Goal: Task Accomplishment & Management: Complete application form

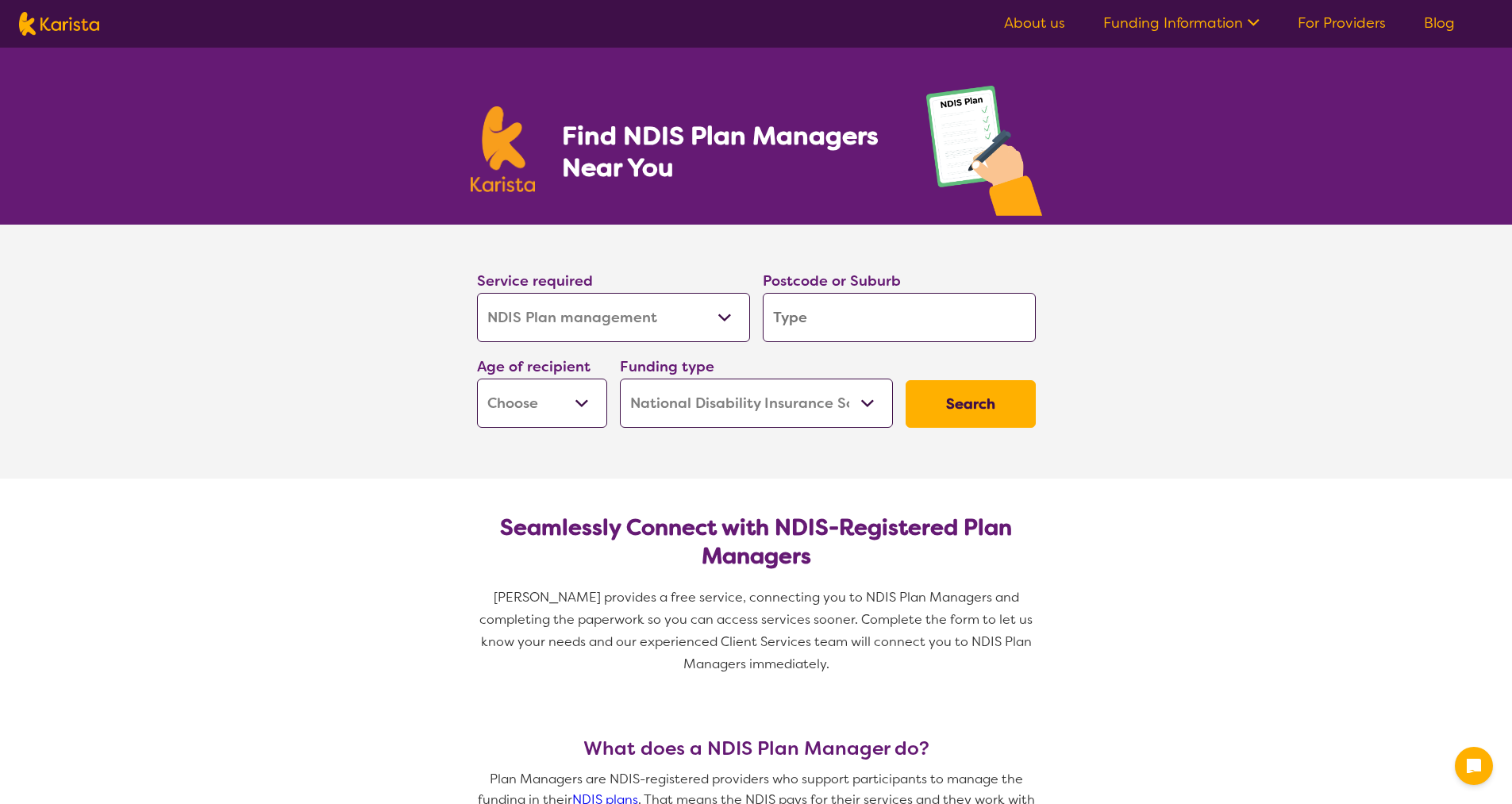
select select "NDIS Plan management"
select select "NDIS"
select select "NDIS Plan management"
select select "NDIS"
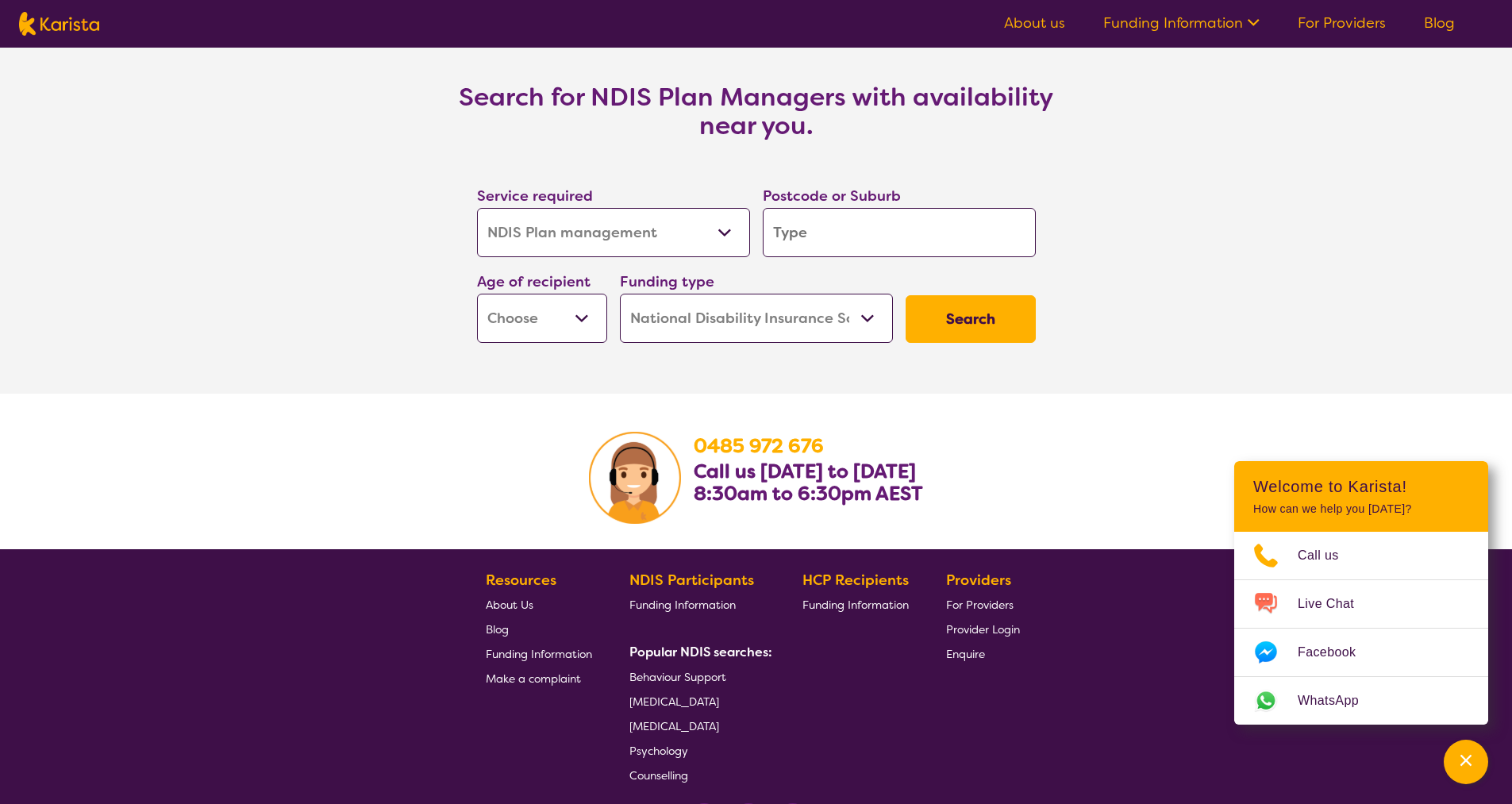
scroll to position [2702, 0]
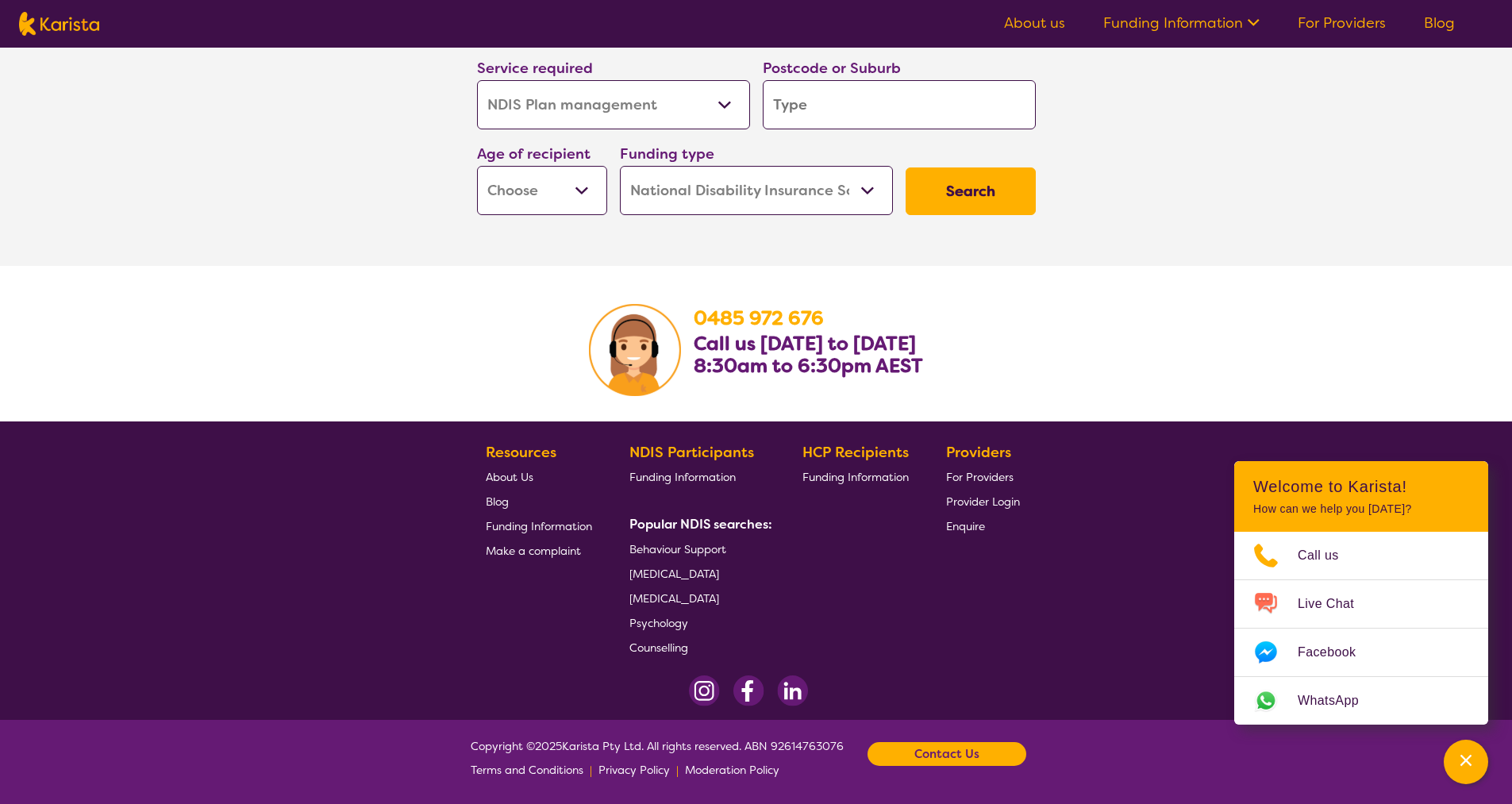
click at [960, 523] on span "Enquire" at bounding box center [965, 526] width 39 height 14
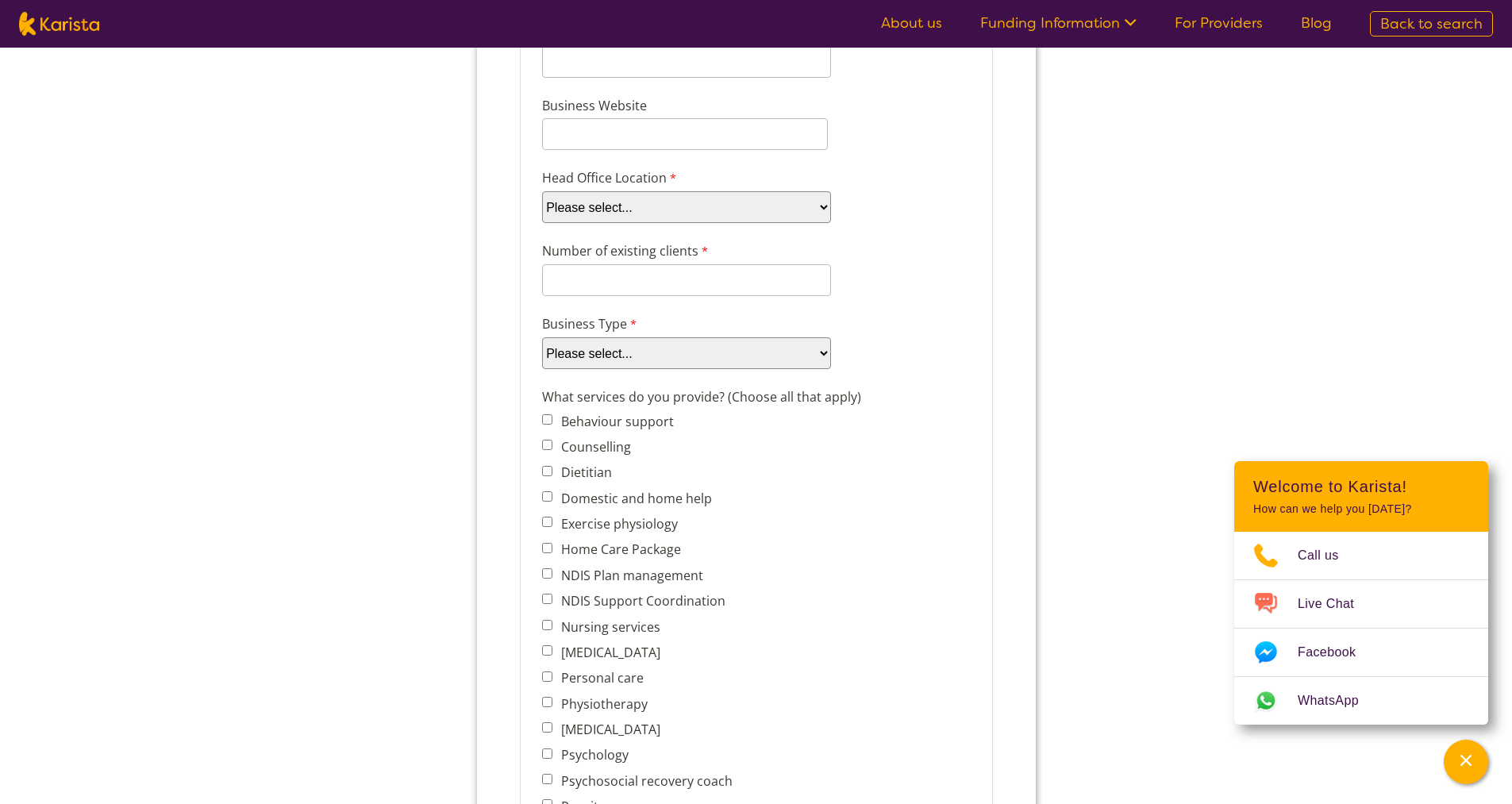
scroll to position [79, 0]
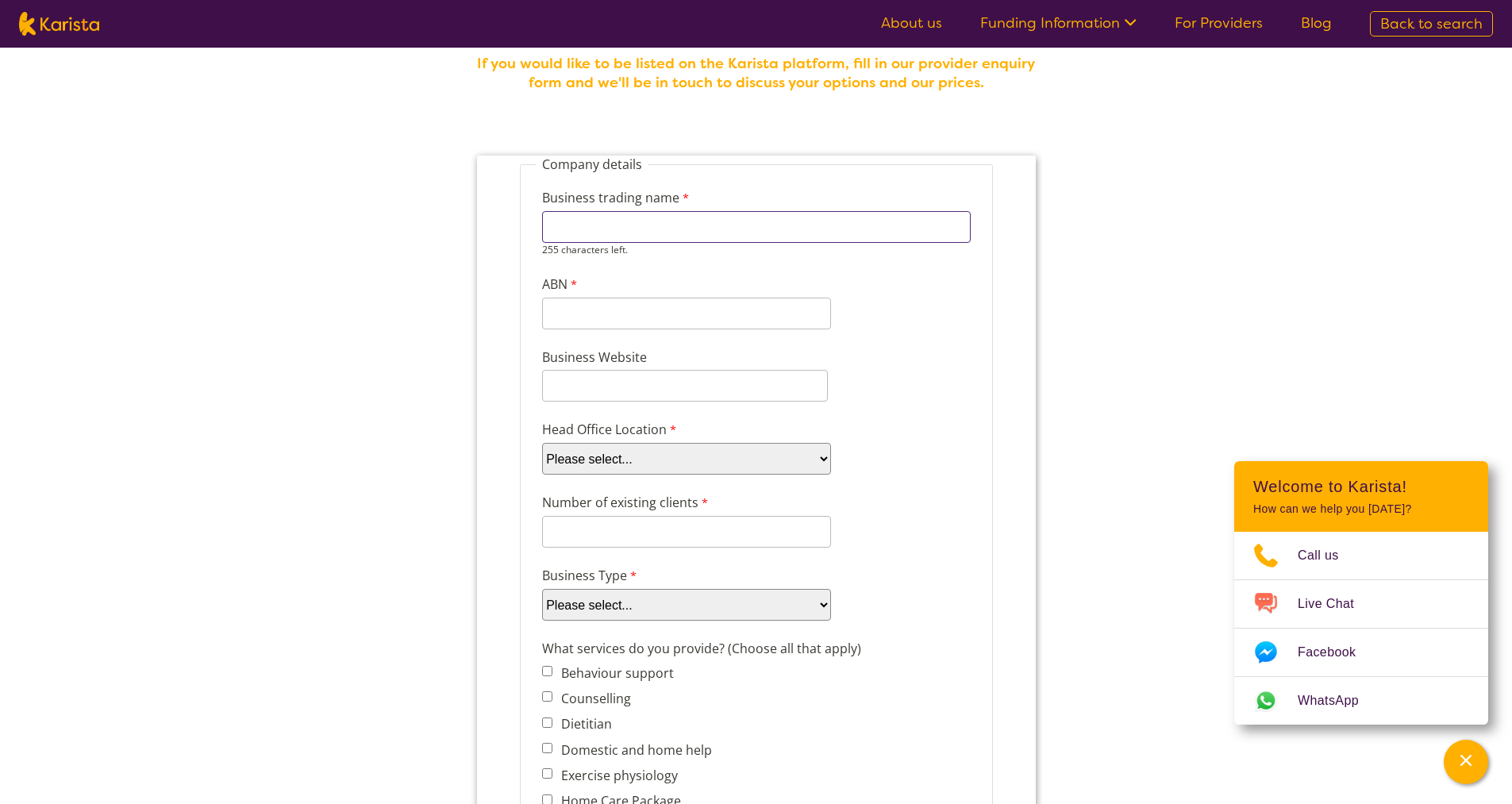
click at [660, 228] on input "Business trading name" at bounding box center [755, 227] width 428 height 32
click at [640, 220] on input "Business trading name" at bounding box center [755, 227] width 428 height 32
paste input "RE Electronics"
type input "RE Electronics"
click at [625, 383] on input "Business Website" at bounding box center [684, 386] width 285 height 32
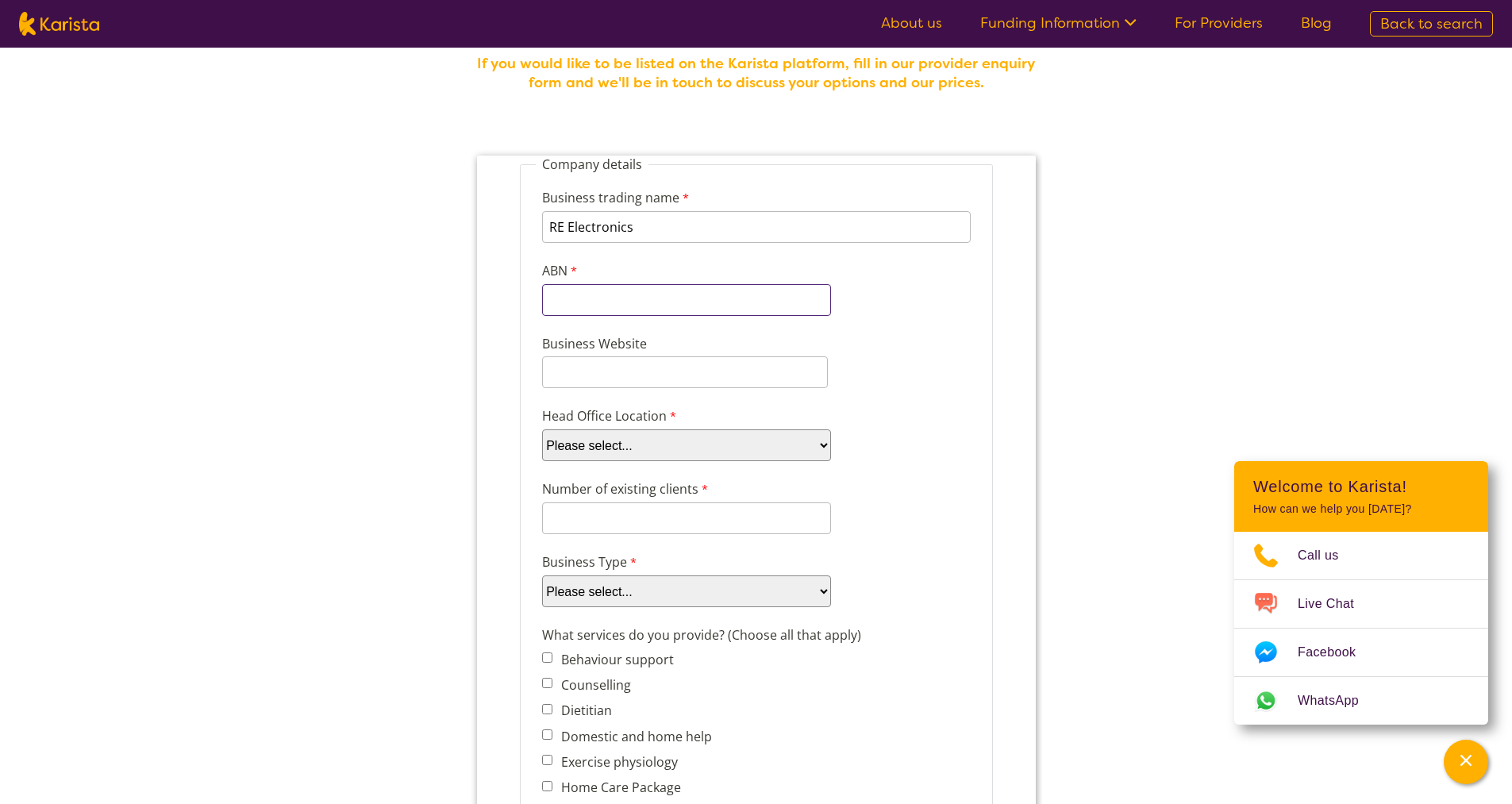
click at [625, 297] on input "ABN" at bounding box center [685, 300] width 289 height 32
click at [633, 291] on input "ABN" at bounding box center [685, 300] width 289 height 32
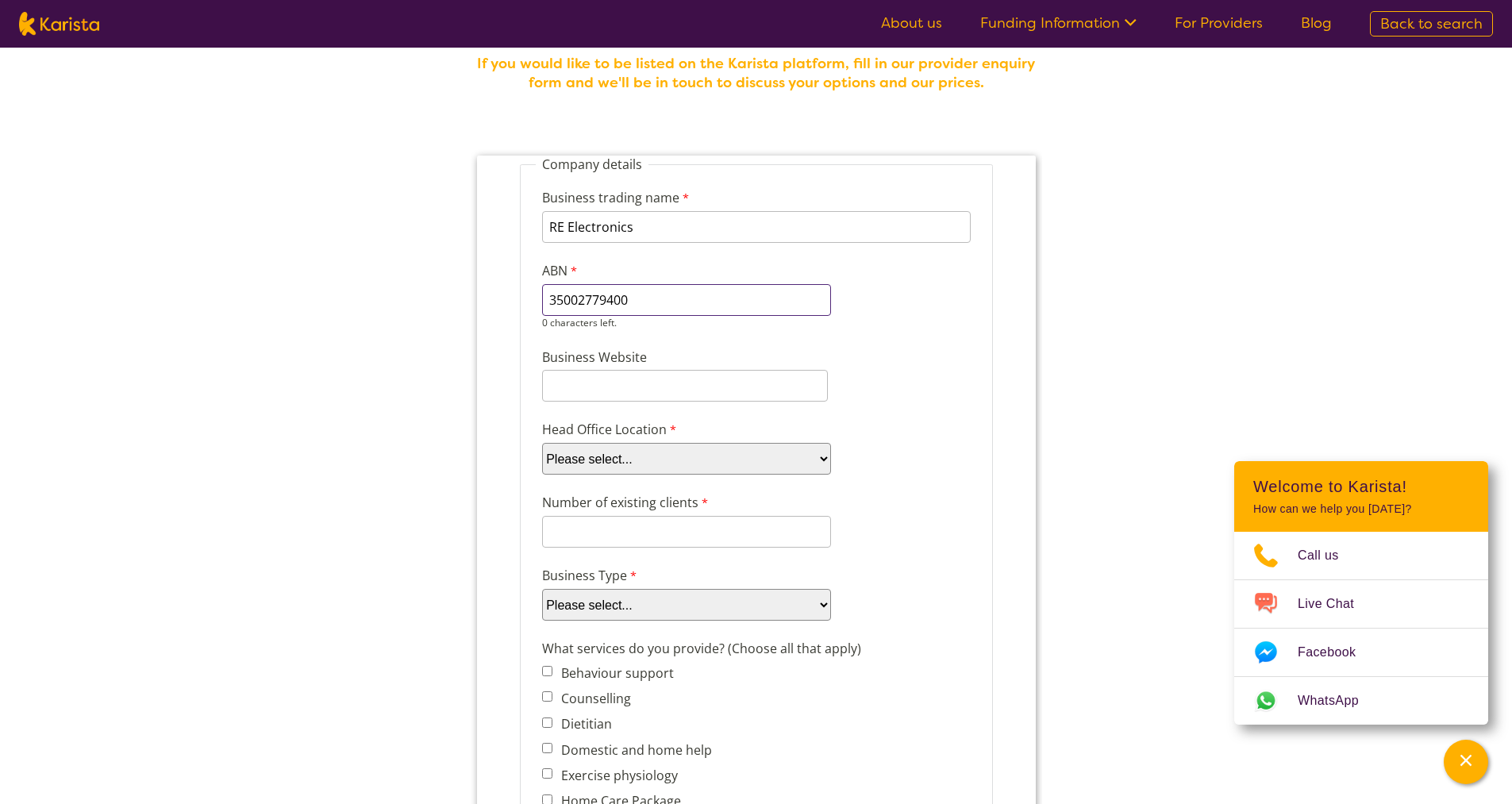
type input "35002779400"
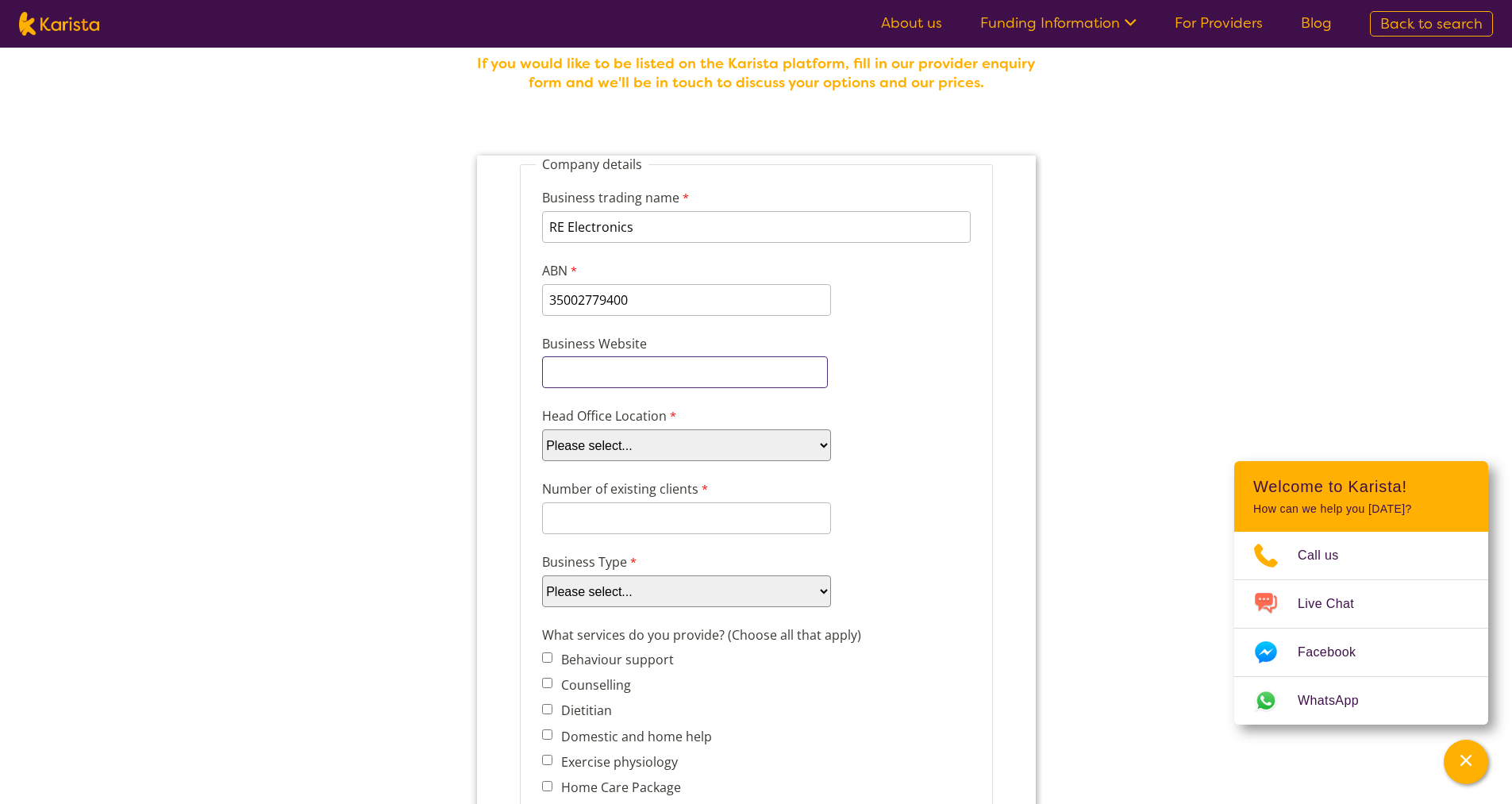
paste input "https://ree.com.au/"
type input "https://ree.com.au/"
click at [636, 444] on select "Please select... ACT NSW NT QLD SA TAS VIC WA" at bounding box center [685, 445] width 289 height 32
select select "tfa_95"
click at [541, 429] on select "Please select... ACT NSW NT QLD SA TAS VIC WA" at bounding box center [685, 445] width 289 height 32
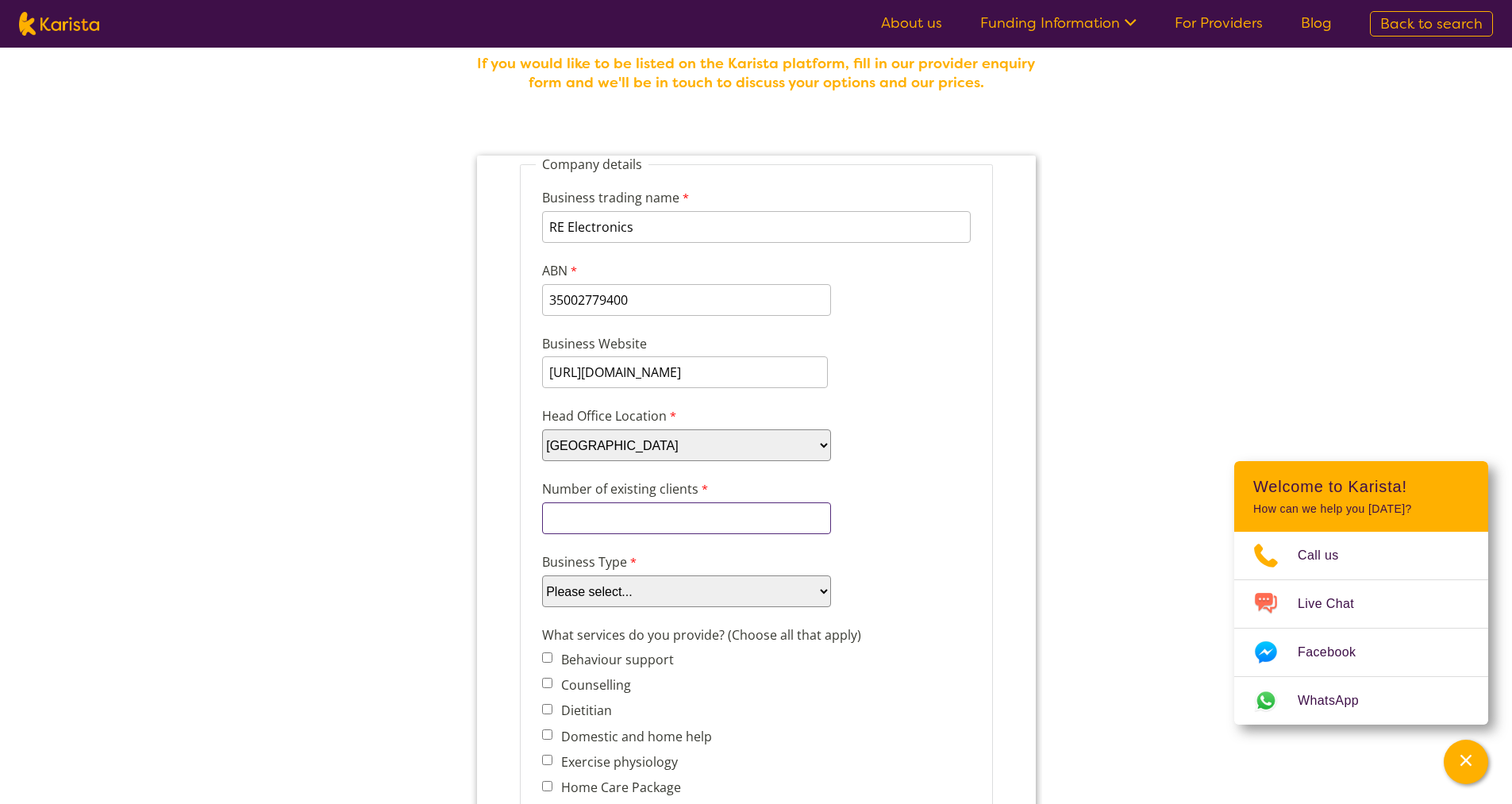
click at [604, 515] on input "Number of existing clients" at bounding box center [685, 519] width 289 height 32
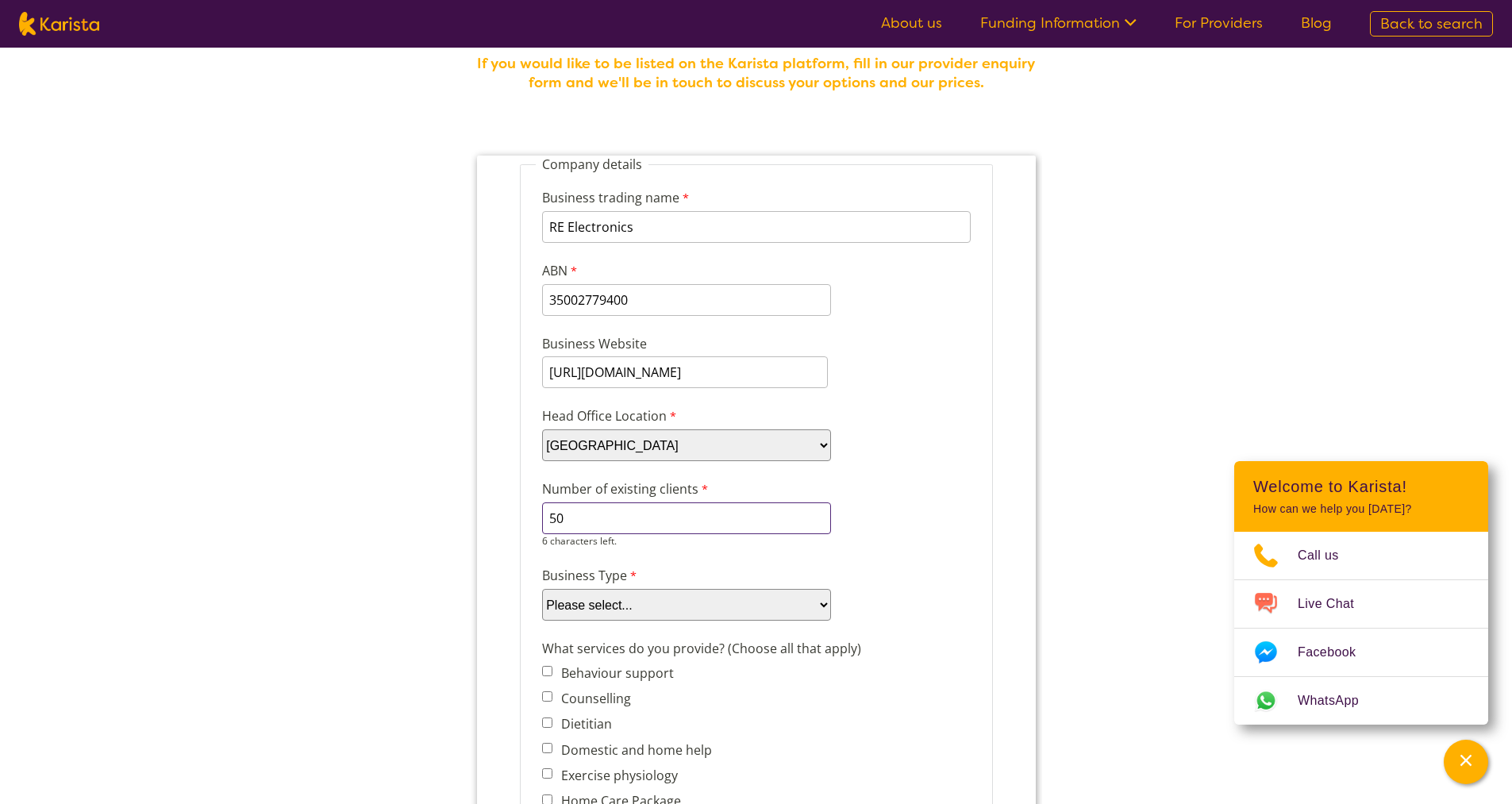
type input "50"
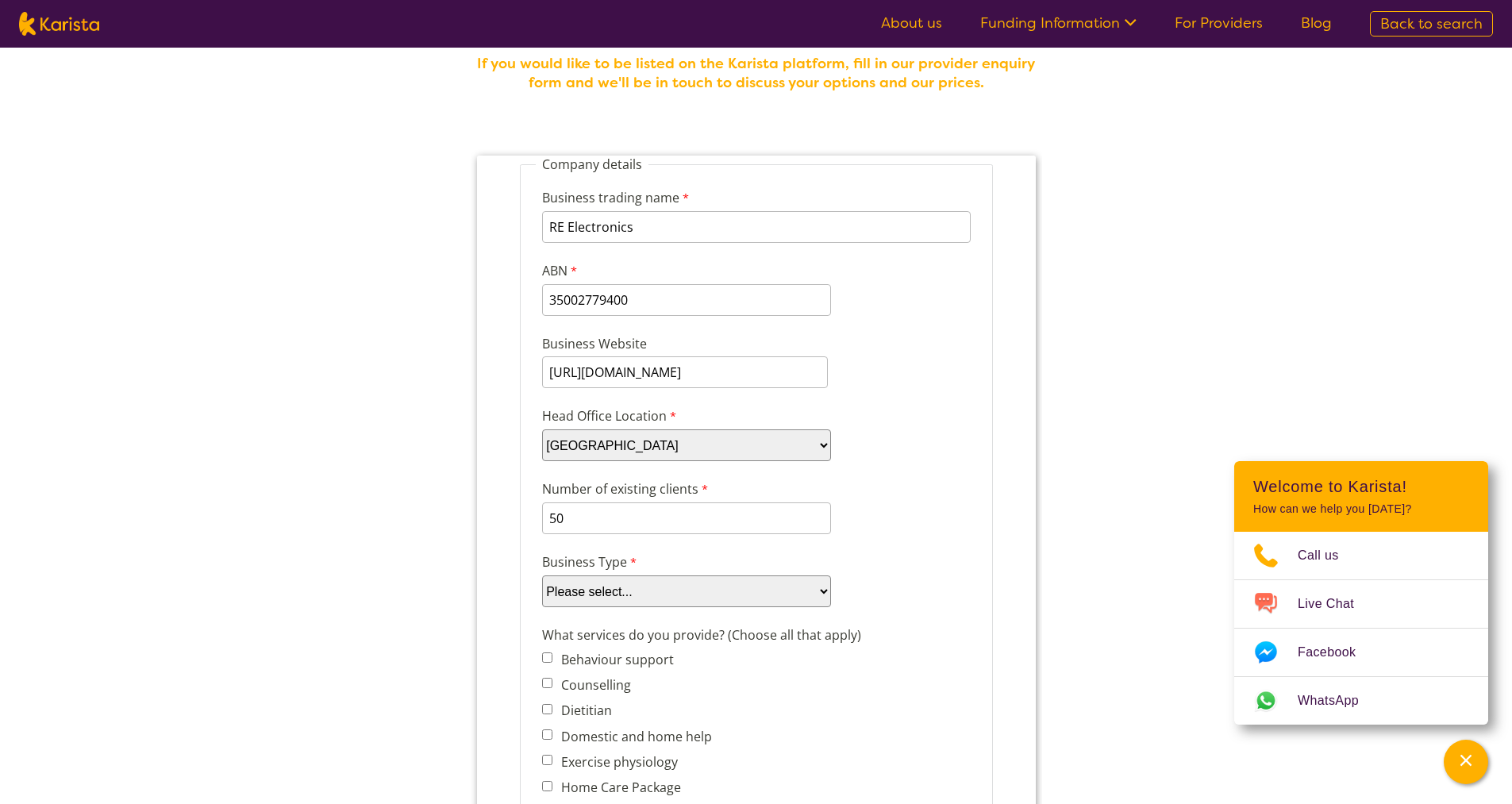
click at [629, 599] on select "Please select... Company Individual/Sole Trader Other (please specify)" at bounding box center [685, 592] width 289 height 32
select select "tfa_87"
click at [541, 576] on select "Please select... Company Individual/Sole Trader Other (please specify)" at bounding box center [685, 592] width 289 height 32
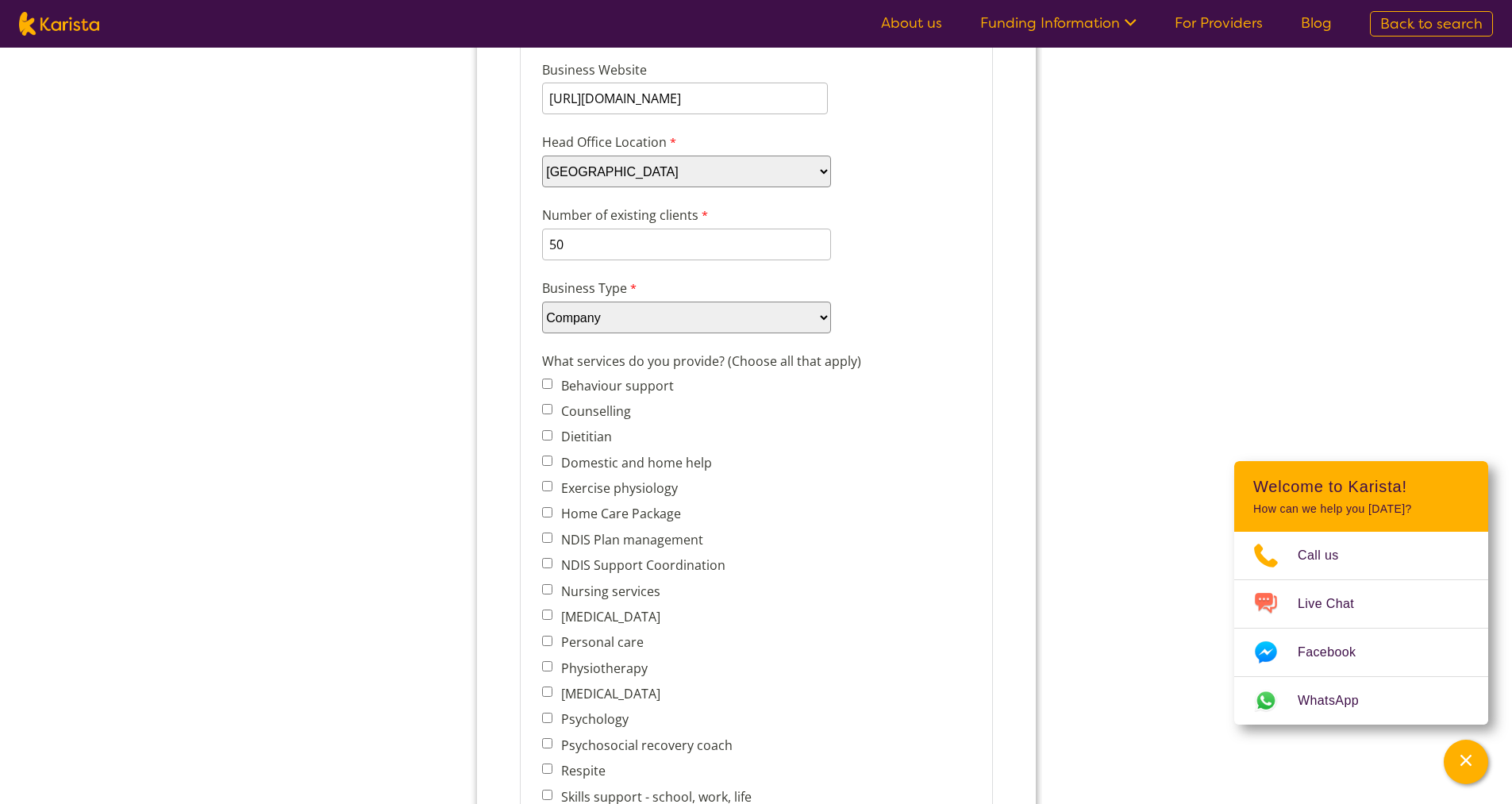
scroll to position [397, 0]
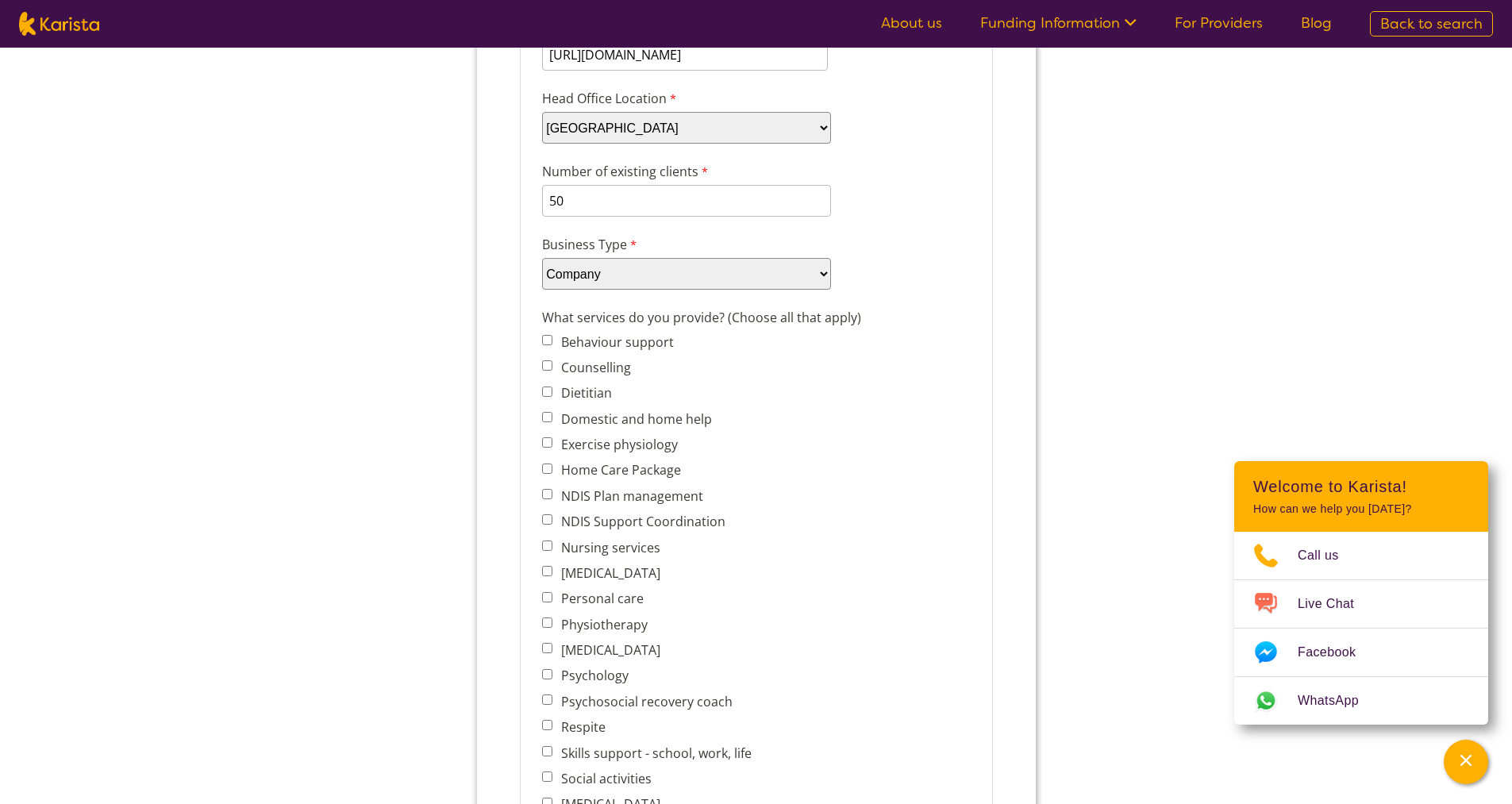
click at [596, 473] on label "Home Care Package" at bounding box center [617, 470] width 124 height 18
click at [552, 473] on input "Home Care Package" at bounding box center [546, 468] width 10 height 10
checkbox input "true"
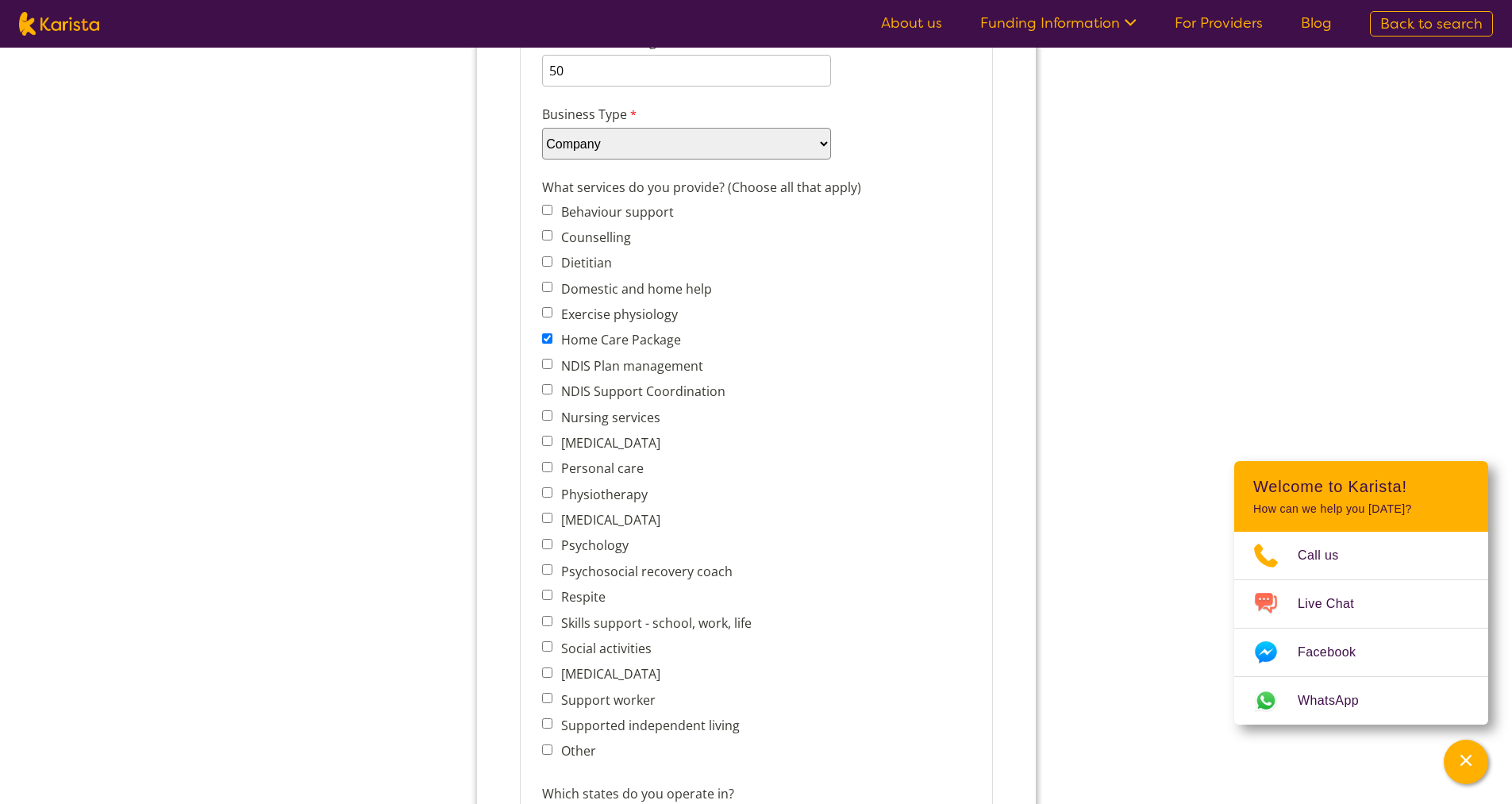
scroll to position [556, 0]
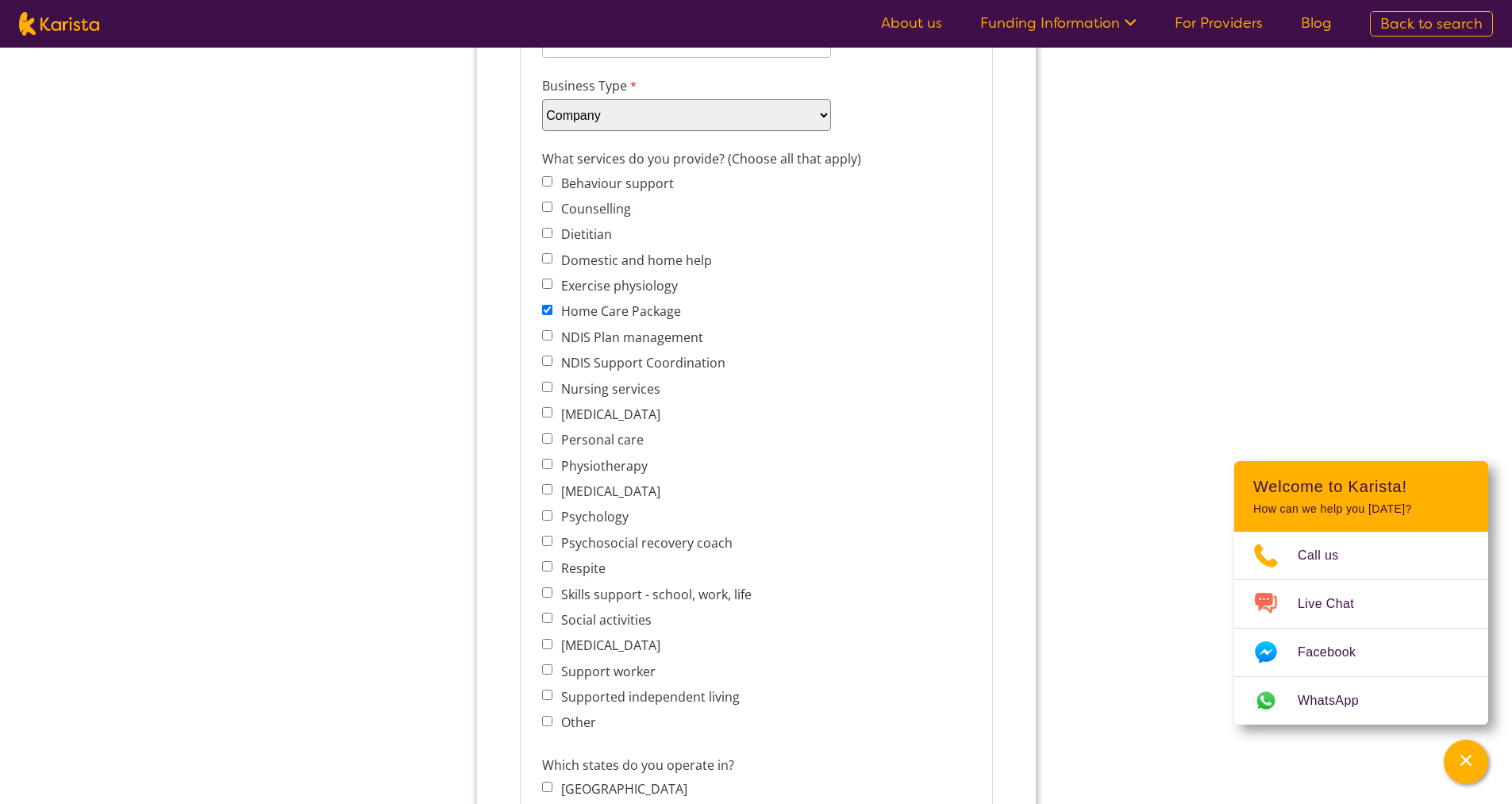
click at [584, 697] on label "Supported independent living" at bounding box center [646, 697] width 184 height 18
click at [552, 697] on input "Supported independent living" at bounding box center [546, 694] width 10 height 10
checkbox input "true"
click at [572, 723] on label "Other" at bounding box center [574, 722] width 39 height 18
click at [552, 723] on input "Other" at bounding box center [546, 721] width 10 height 10
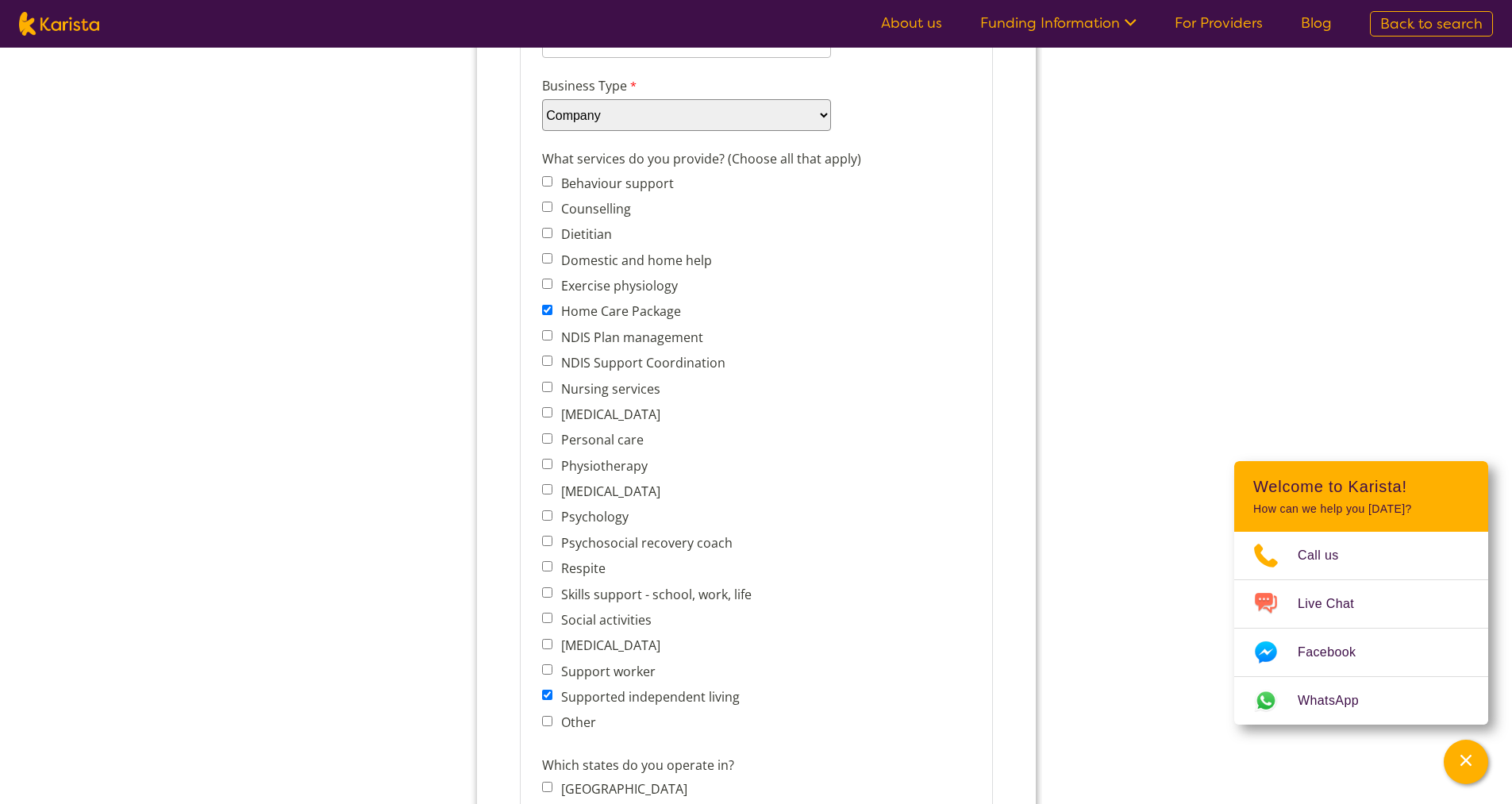
checkbox input "true"
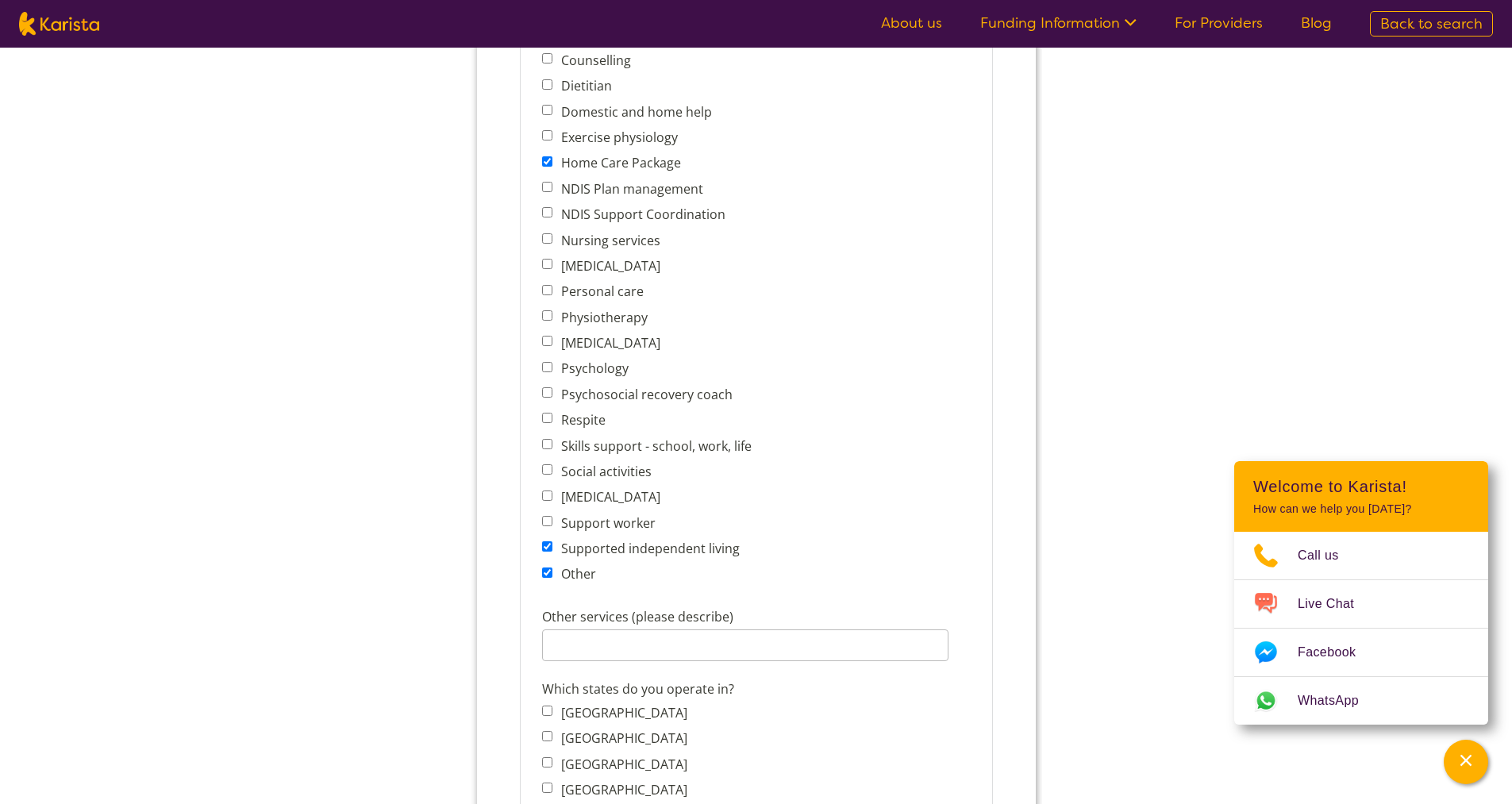
scroll to position [714, 0]
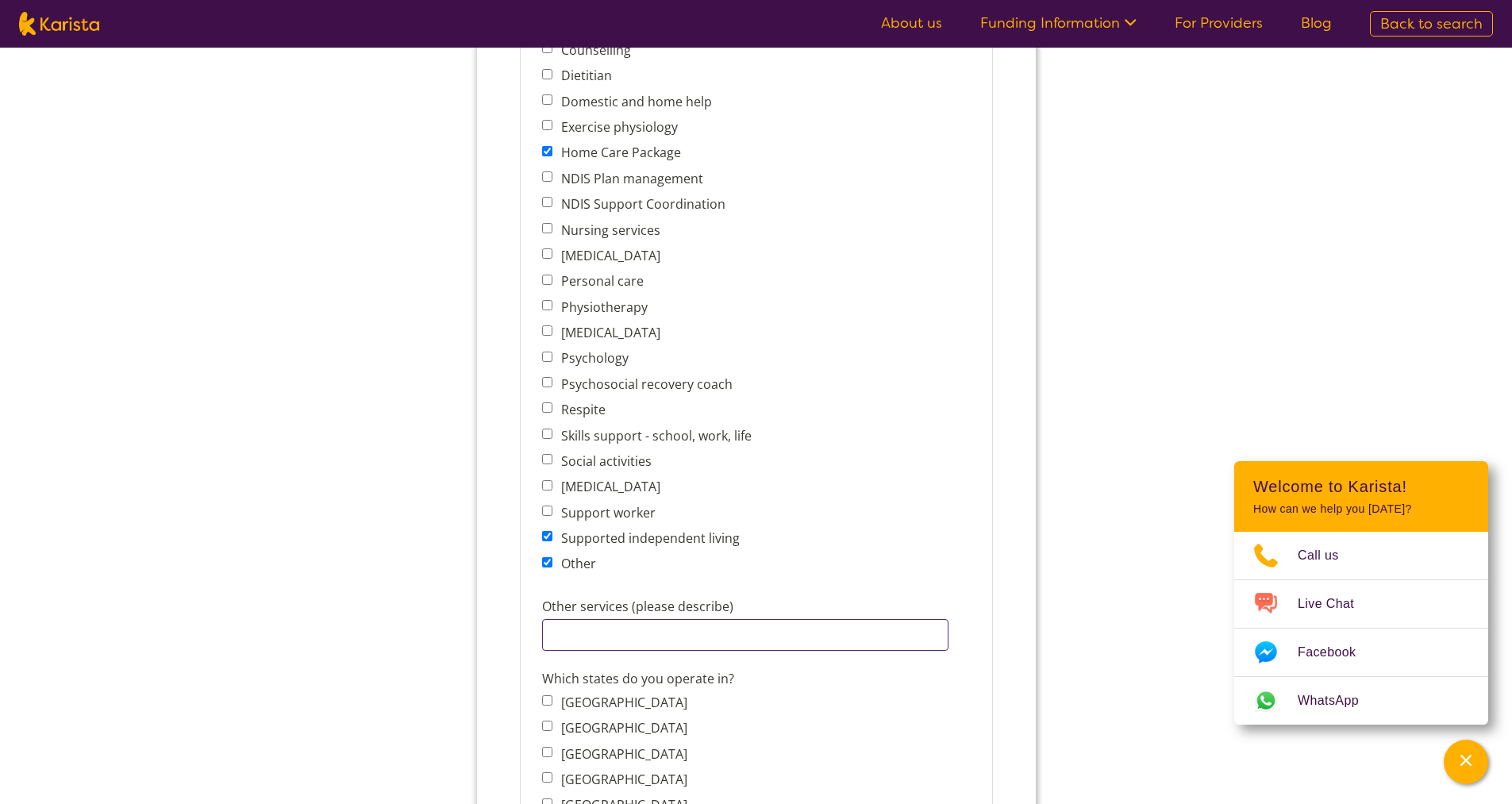
click at [680, 634] on input "Other services (please describe)" at bounding box center [744, 635] width 406 height 32
paste input "Electrical Service"
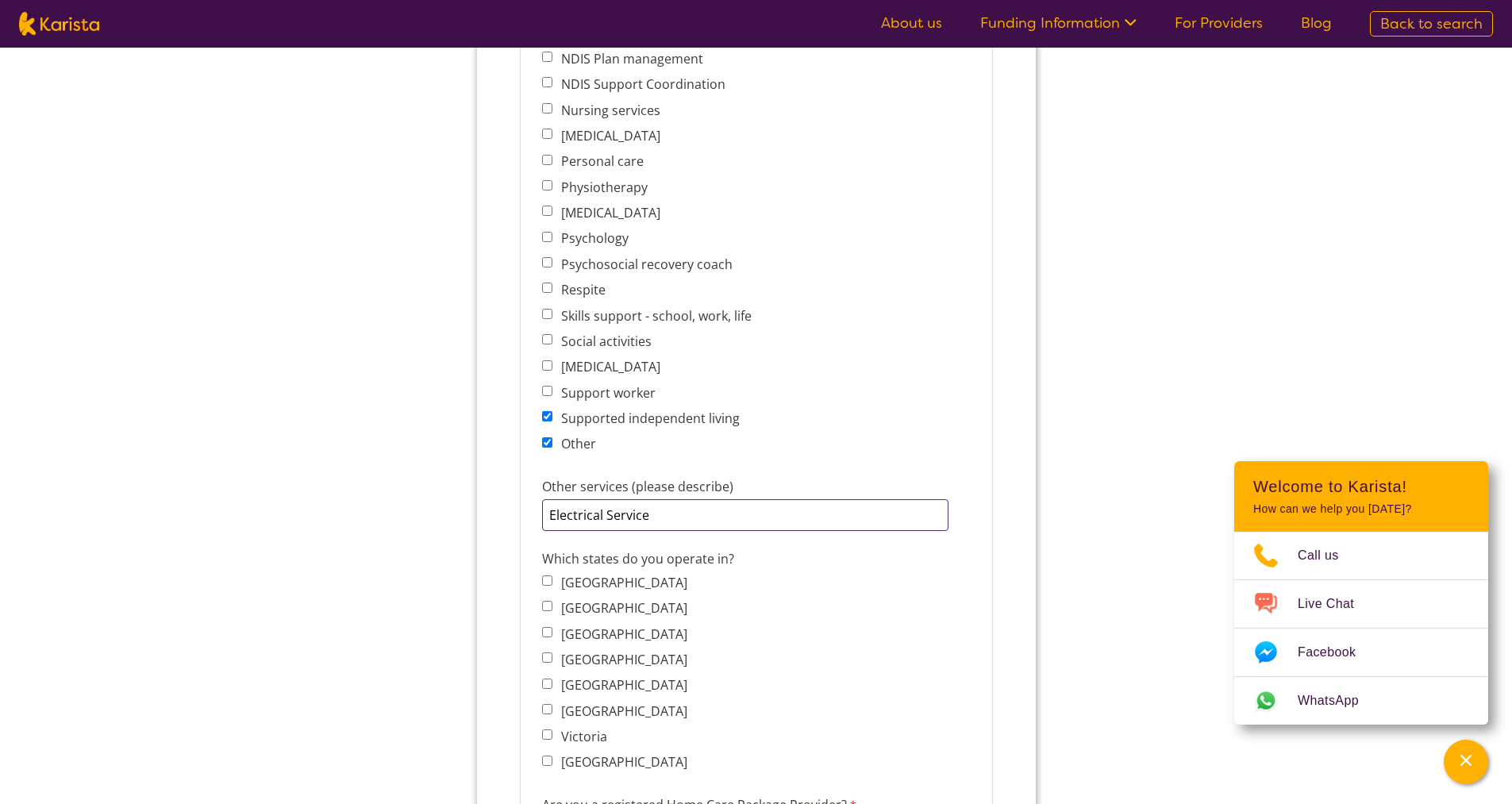
scroll to position [1032, 0]
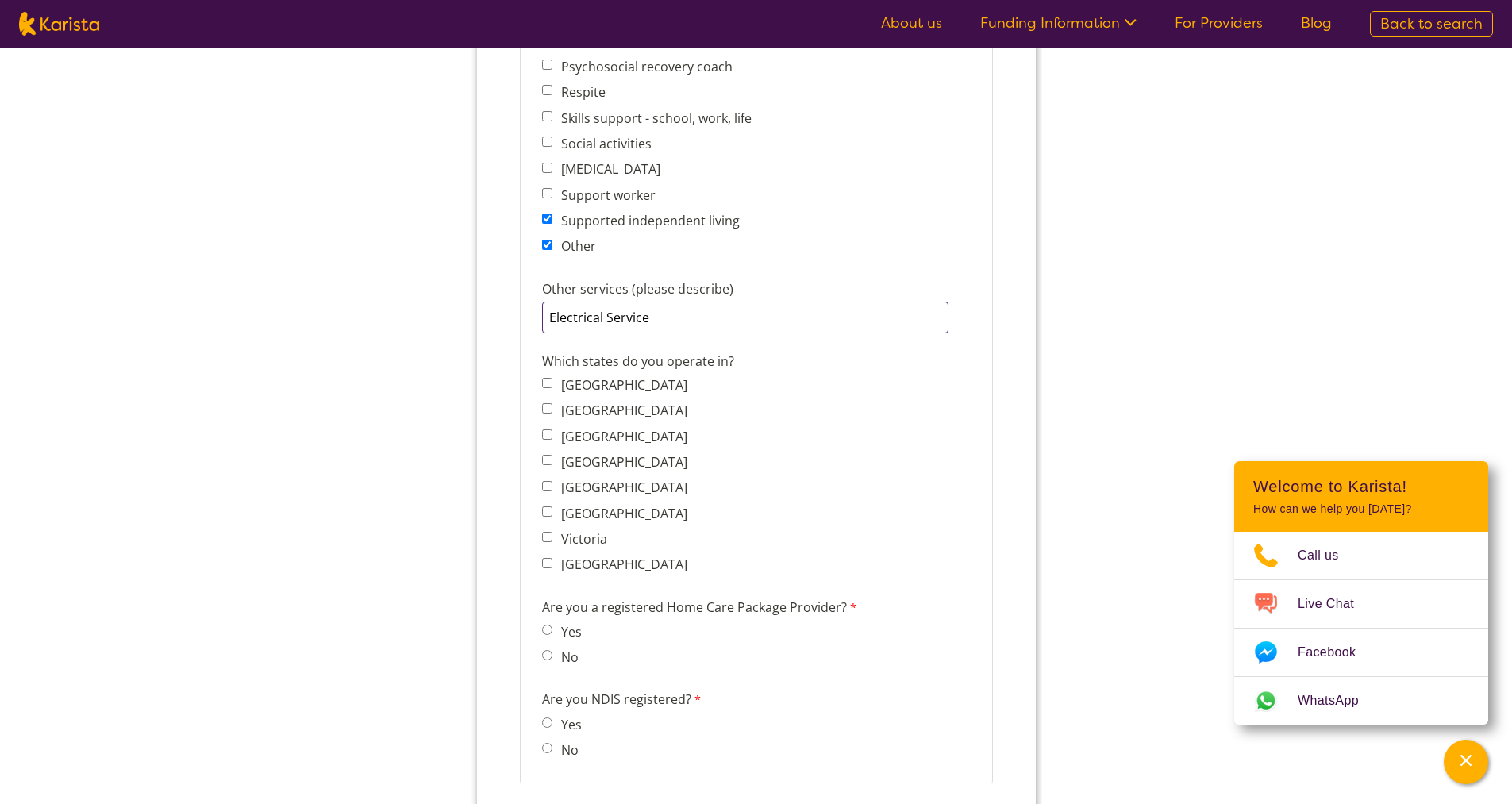
type input "Electrical Service"
click at [616, 416] on label "New South Wales" at bounding box center [620, 410] width 131 height 18
click at [552, 414] on input "New South Wales" at bounding box center [546, 408] width 10 height 10
checkbox input "true"
click at [556, 636] on label "Yes" at bounding box center [568, 632] width 26 height 18
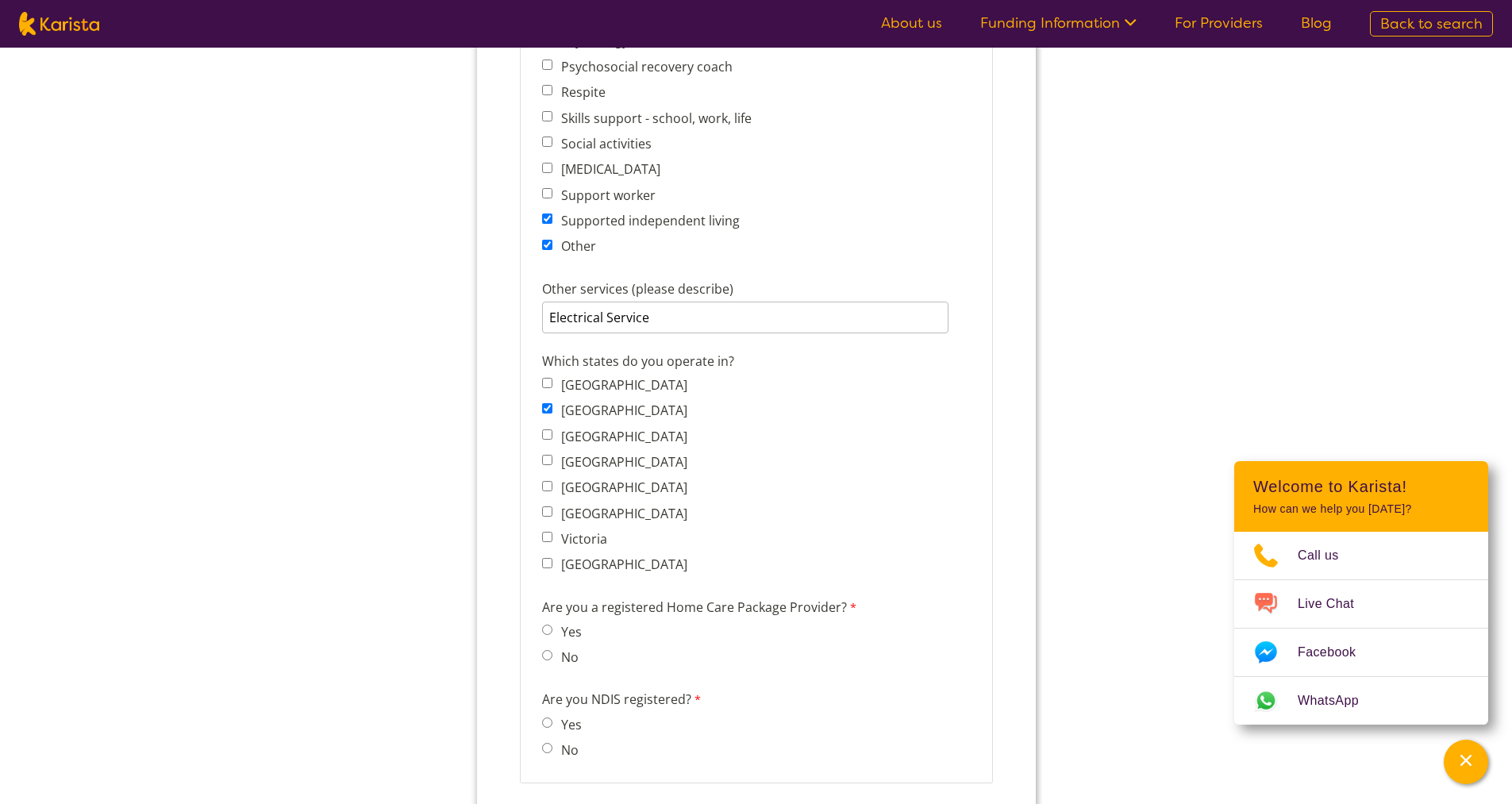
click at [552, 635] on input "Yes" at bounding box center [546, 629] width 10 height 10
radio input "true"
click at [550, 723] on input "Yes" at bounding box center [546, 722] width 10 height 10
radio input "true"
click at [568, 654] on label "No" at bounding box center [566, 657] width 22 height 18
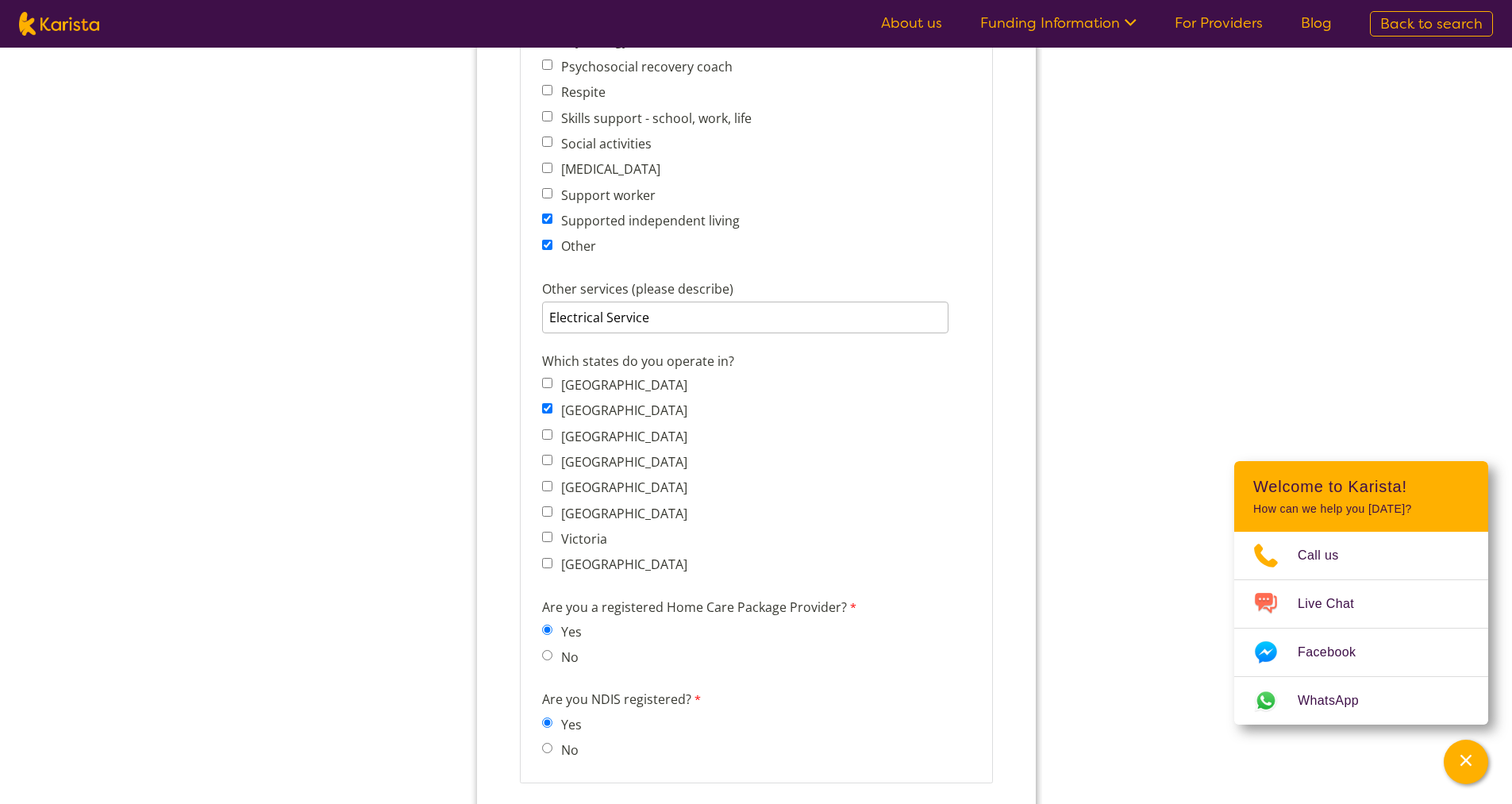
click at [552, 654] on input "No" at bounding box center [546, 655] width 10 height 10
radio input "true"
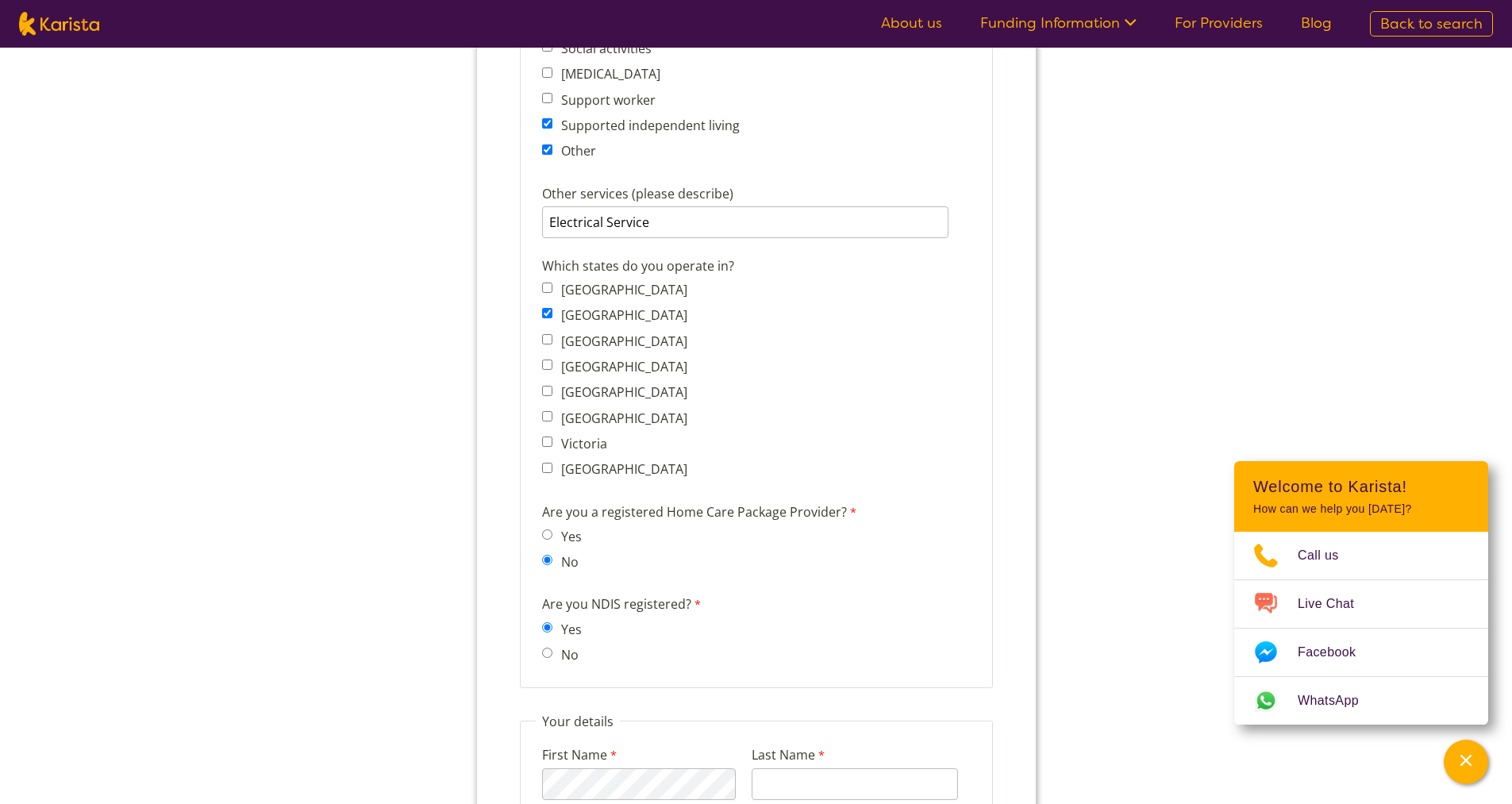
scroll to position [1270, 0]
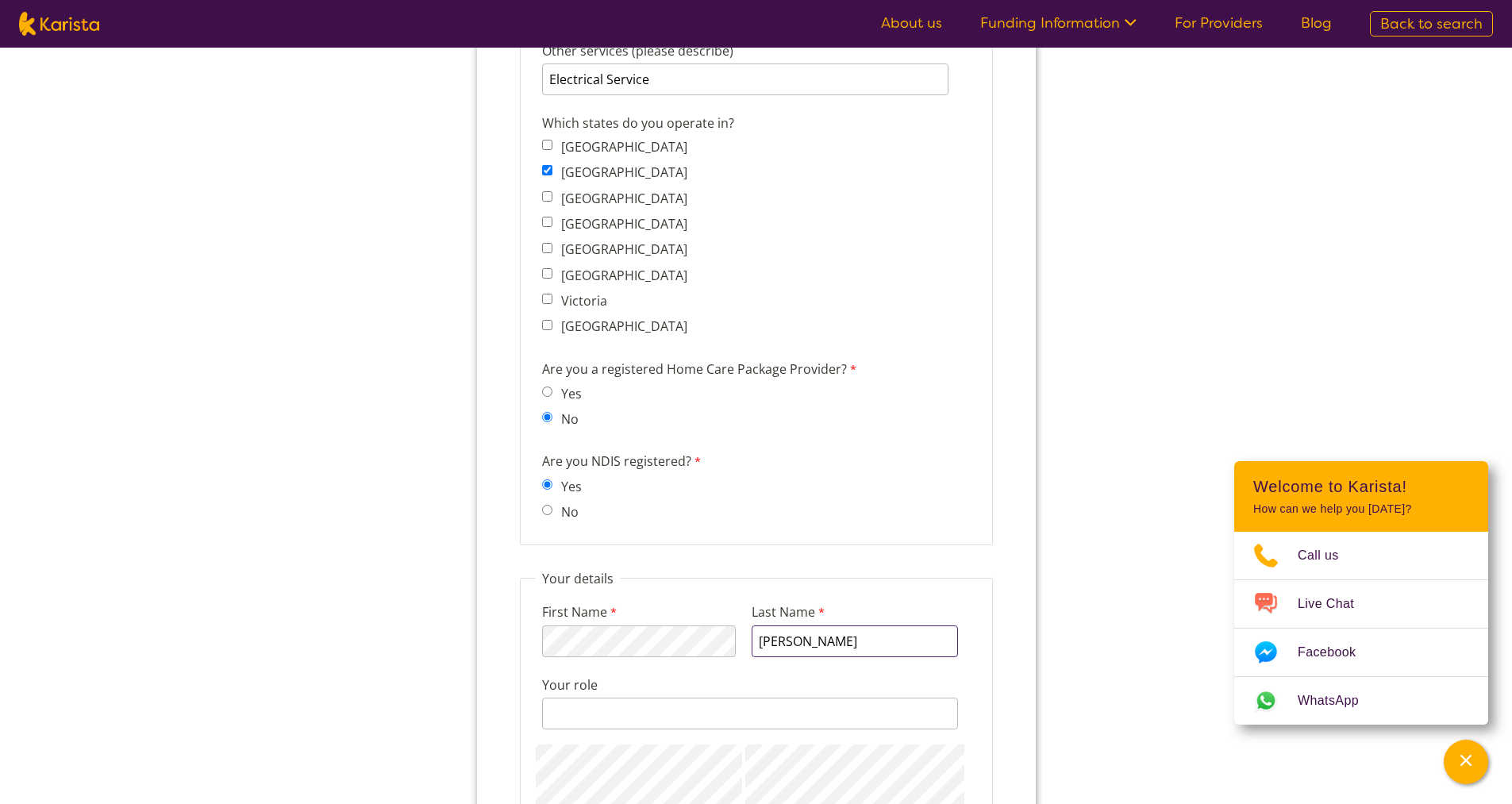
type input "Vozzo"
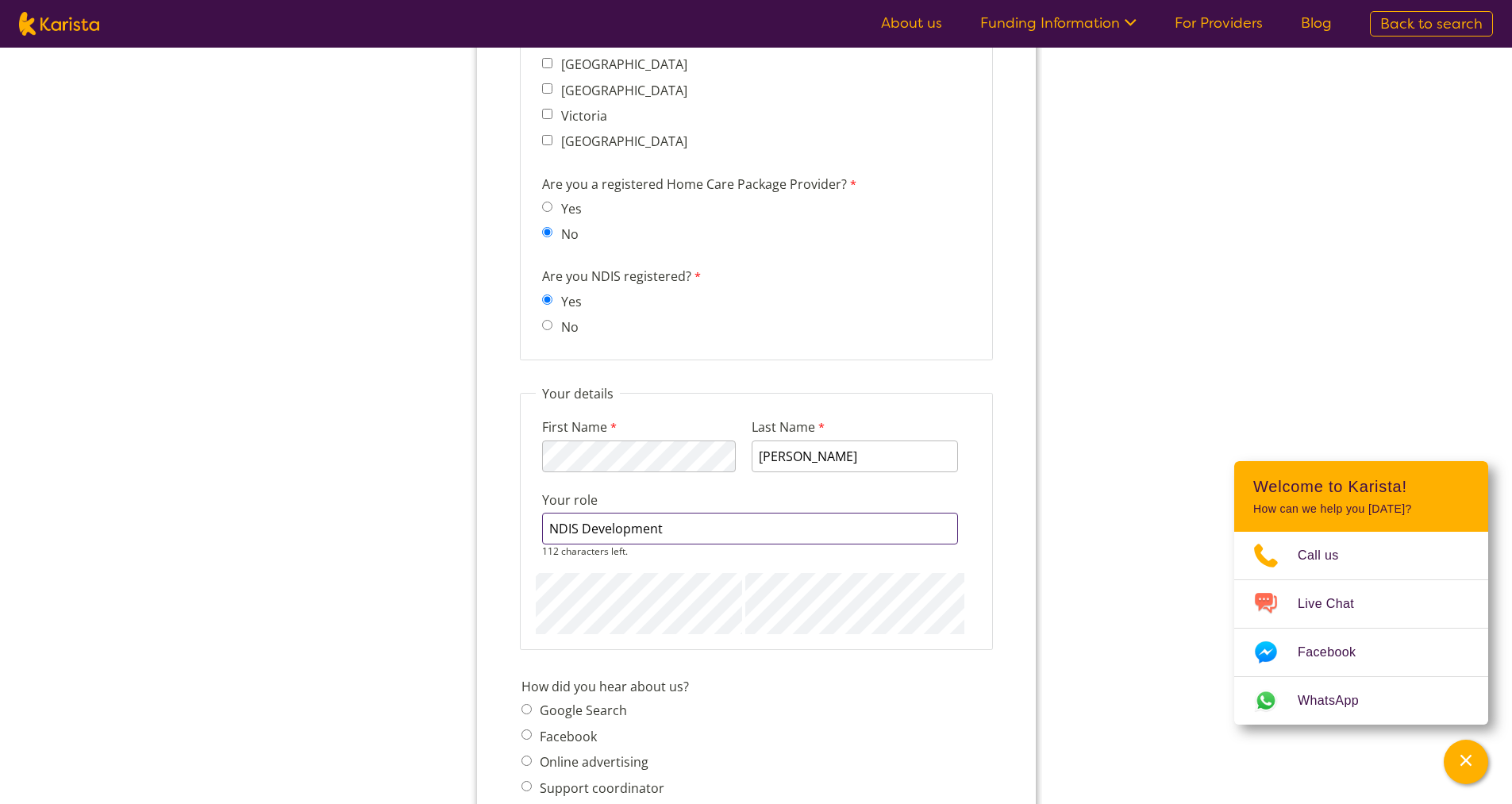
scroll to position [1508, 0]
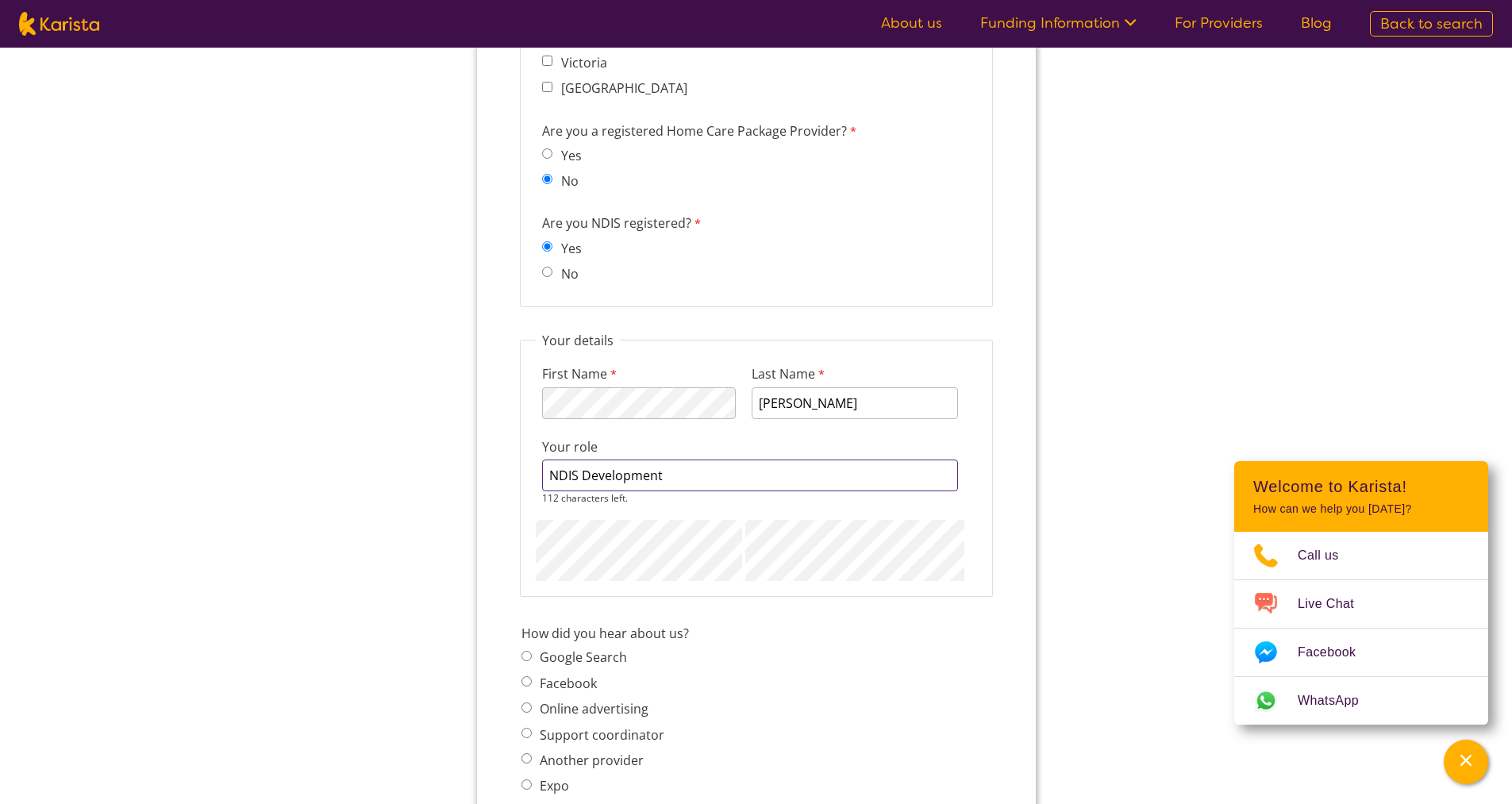
click at [629, 471] on input "NDIS Development" at bounding box center [749, 475] width 416 height 32
type input "NDIS Development"
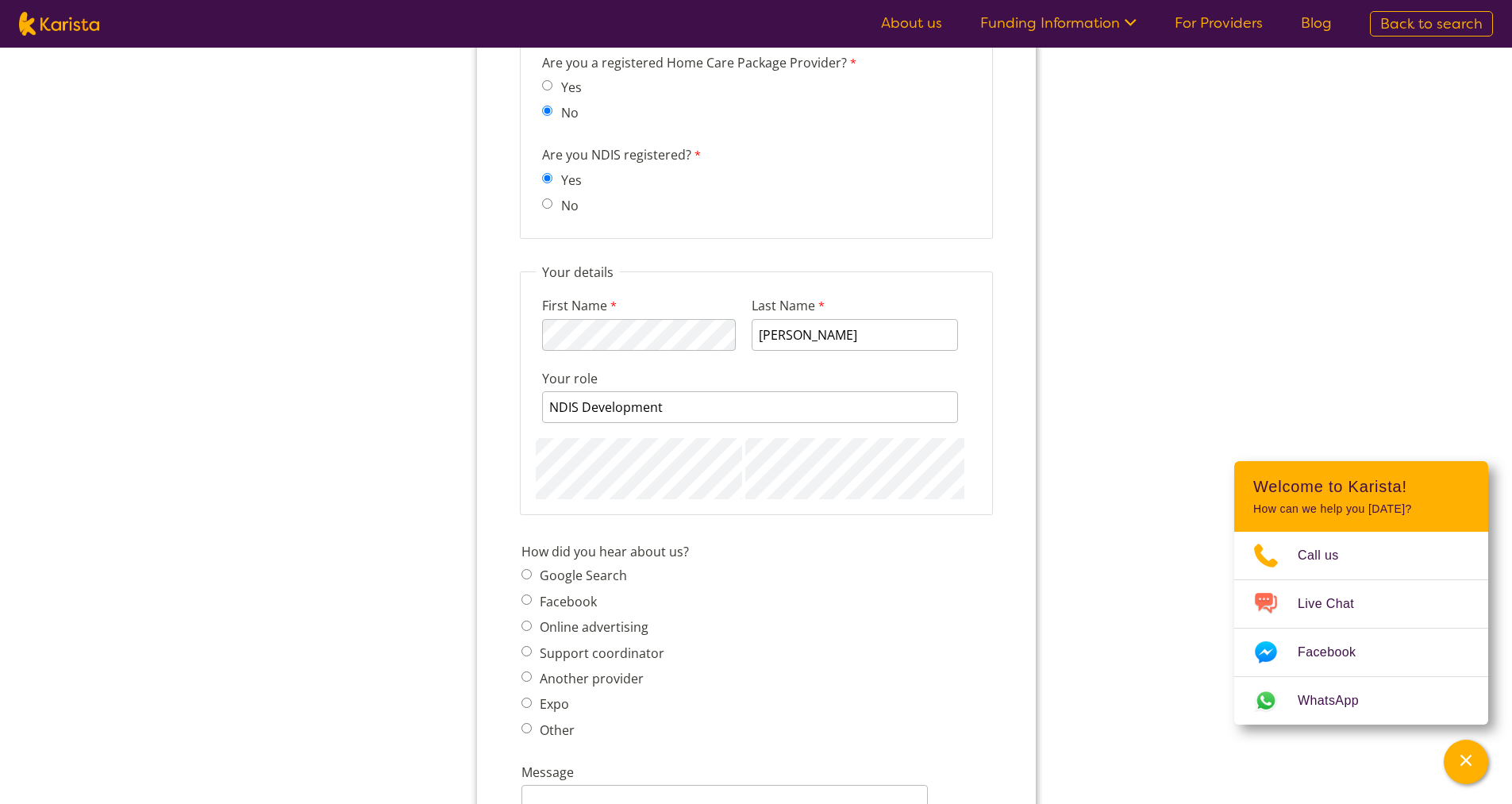
scroll to position [1667, 0]
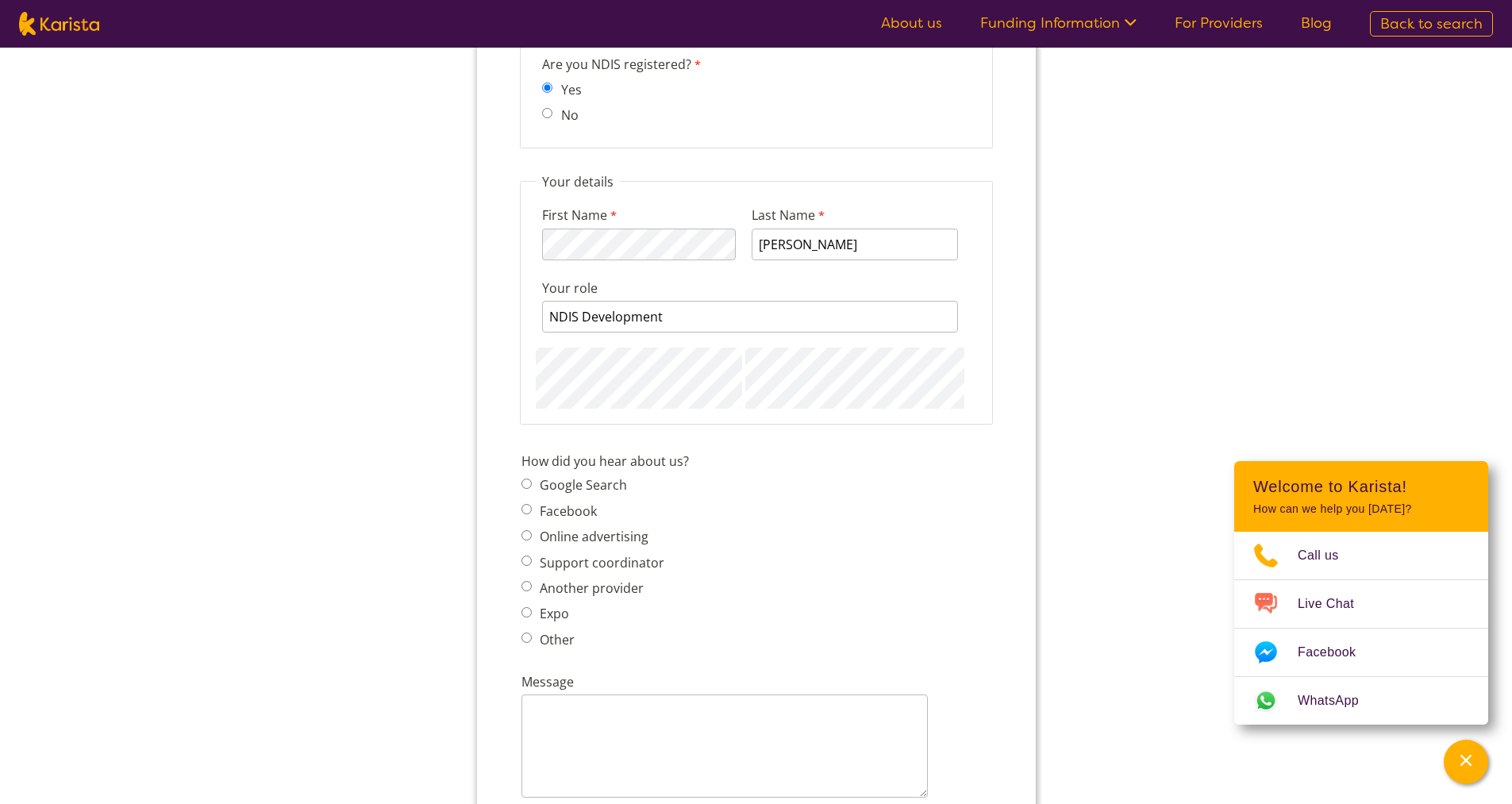
click at [575, 490] on label "Google Search" at bounding box center [580, 485] width 92 height 18
click at [531, 489] on input "Google Search" at bounding box center [525, 483] width 10 height 10
radio input "true"
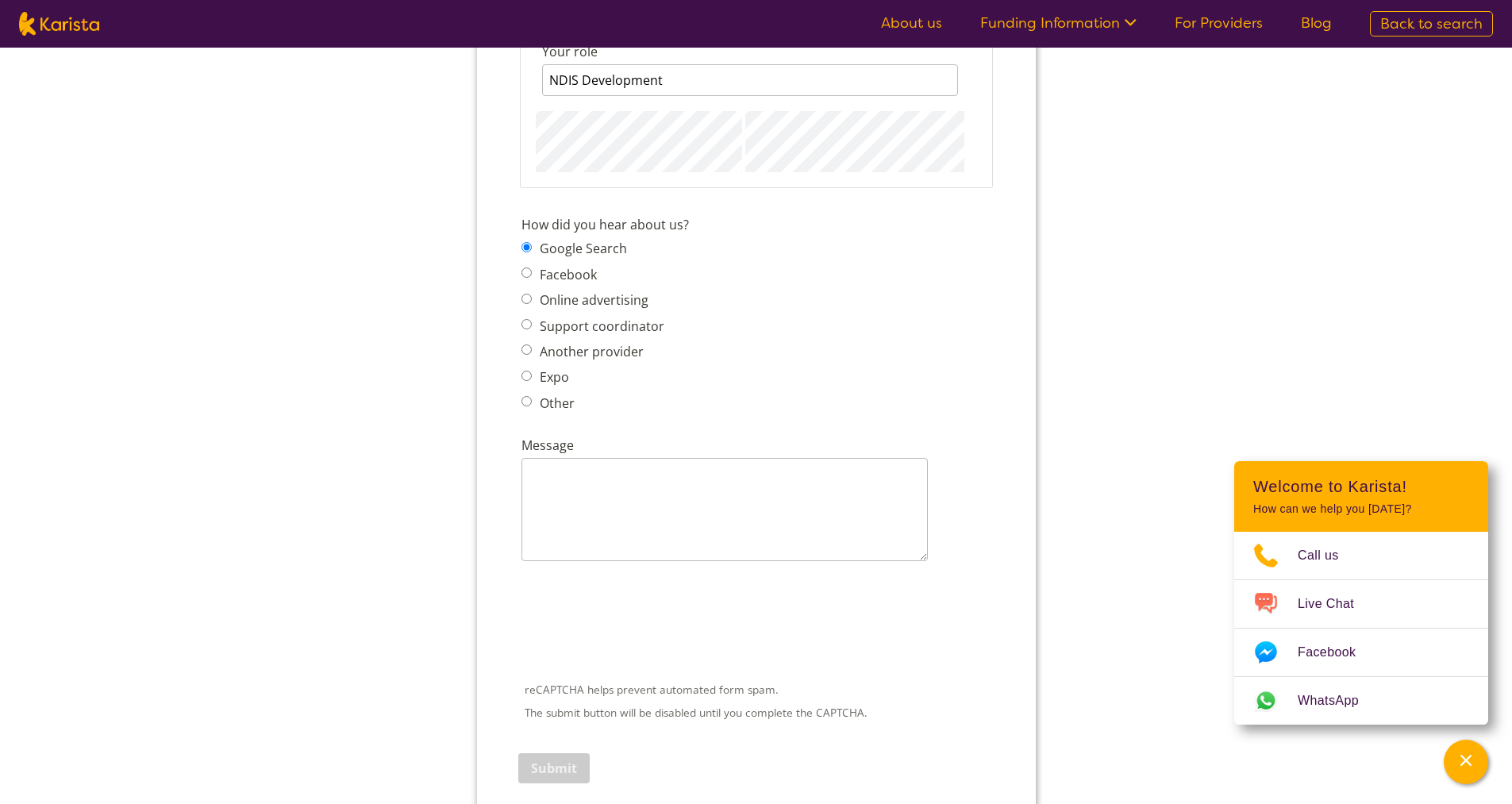
scroll to position [1905, 0]
click at [608, 493] on textarea "Message" at bounding box center [723, 507] width 406 height 103
paste textarea "RE Electronics, a family-owned Sydney business since 1988, now proudly supporti…"
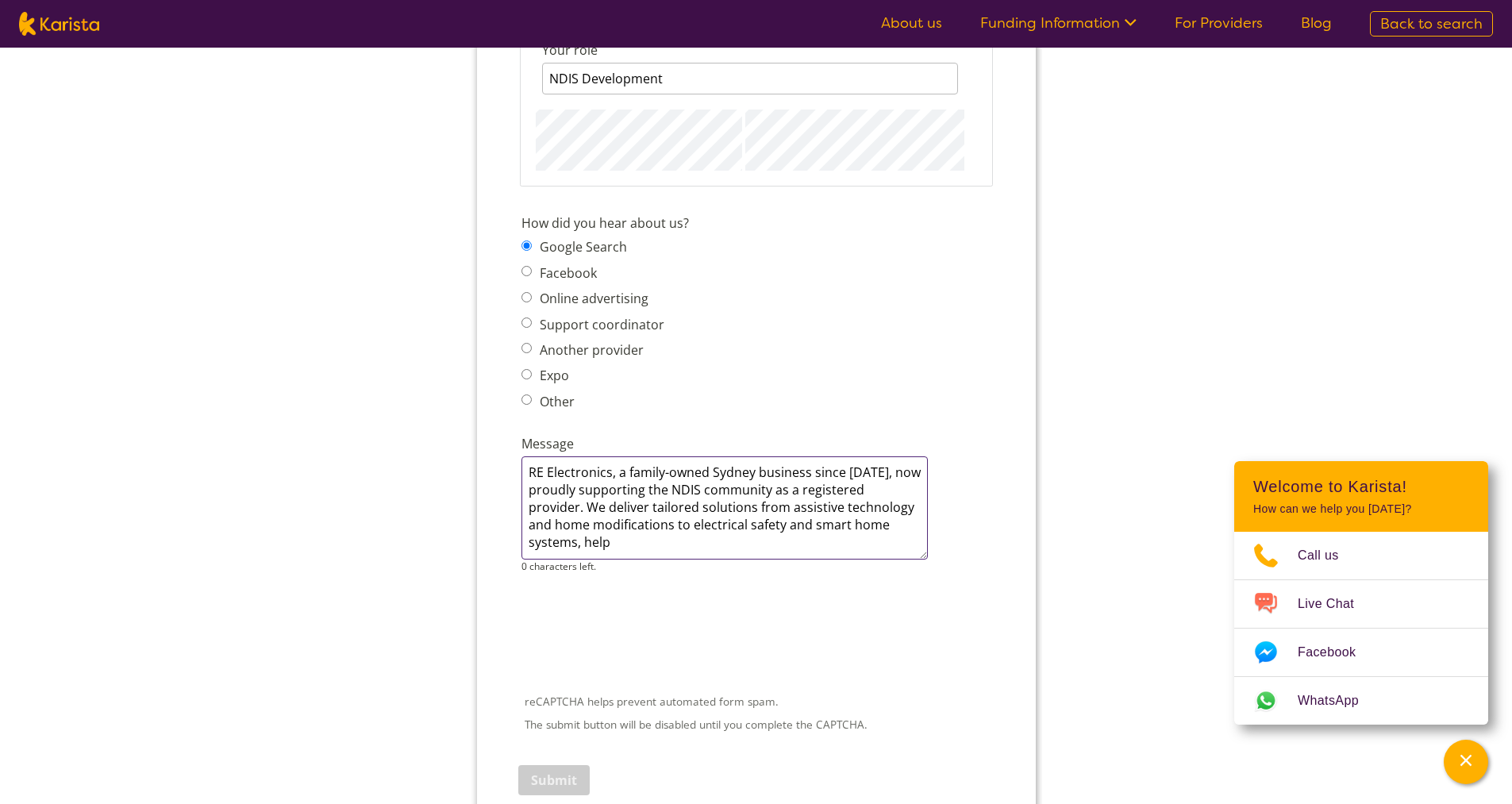
drag, startPoint x: 697, startPoint y: 473, endPoint x: 741, endPoint y: 472, distance: 44.0
click at [697, 474] on textarea "RE Electronics, a family-owned Sydney business since 1988, now proudly supporti…" at bounding box center [723, 507] width 406 height 103
drag, startPoint x: 571, startPoint y: 491, endPoint x: 908, endPoint y: 530, distance: 339.2
click at [908, 530] on textarea "RE Electronics, a family-owned Sydney business since 1988, now proudly supporti…" at bounding box center [723, 507] width 406 height 103
click at [904, 532] on textarea "RE Electronics, a family-owned Sydney business since 1988, now proudly supporti…" at bounding box center [723, 507] width 406 height 103
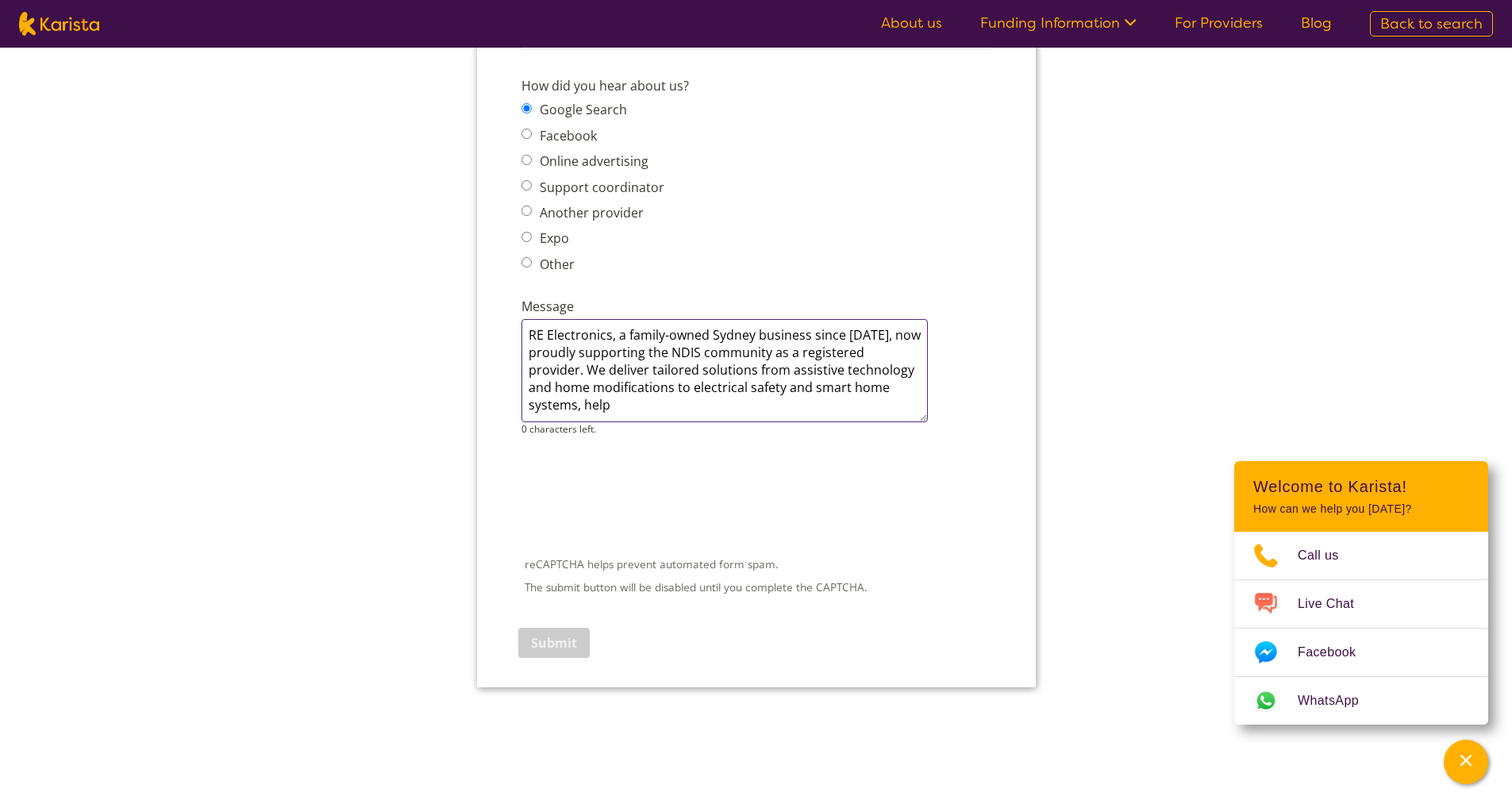
scroll to position [2063, 0]
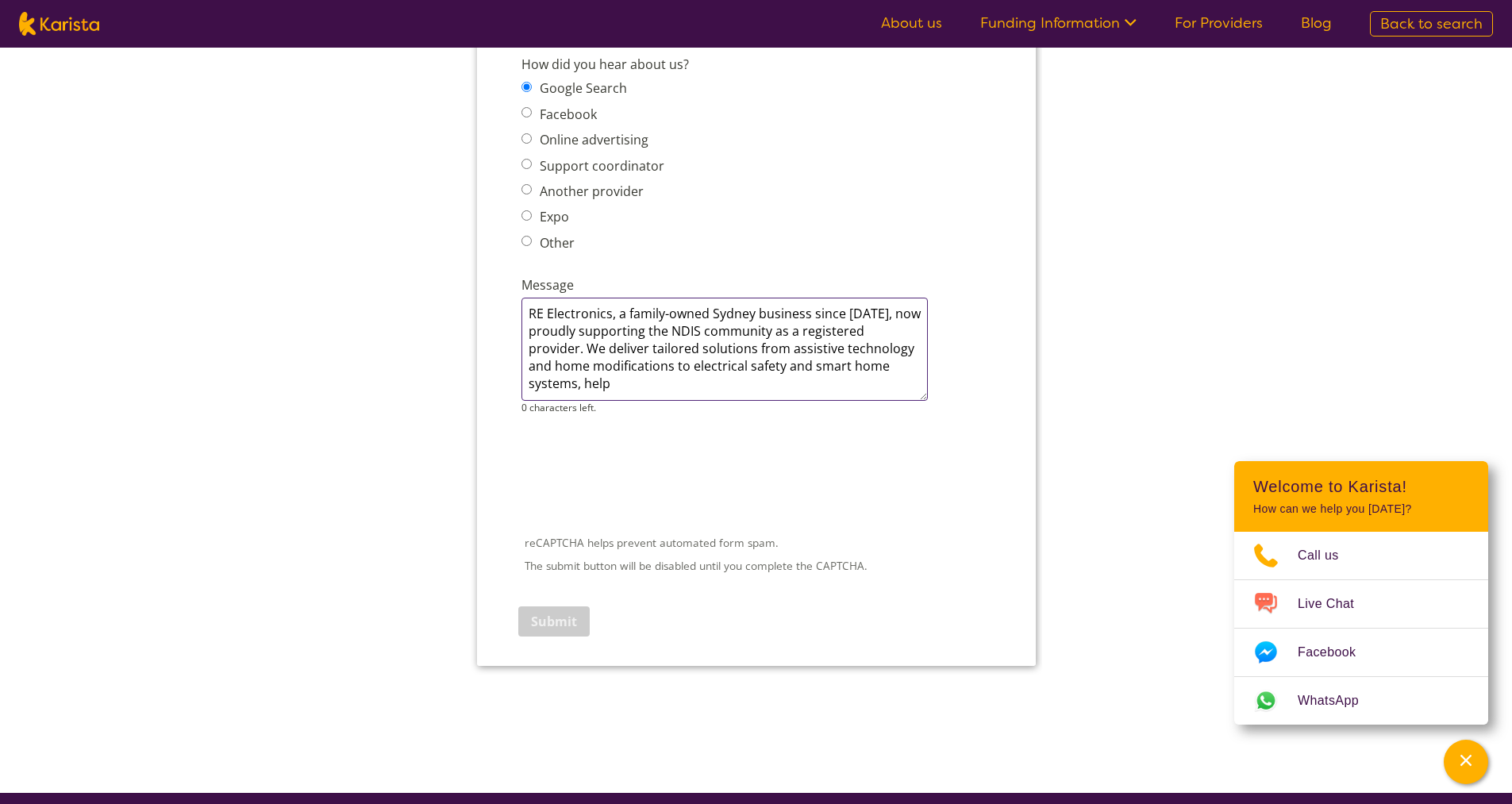
click at [891, 362] on textarea "RE Electronics, a family-owned Sydney business since 1988, now proudly supporti…" at bounding box center [723, 349] width 406 height 103
type textarea "RE Electronics, a family-owned Sydney business since 1988, now proudly supporti…"
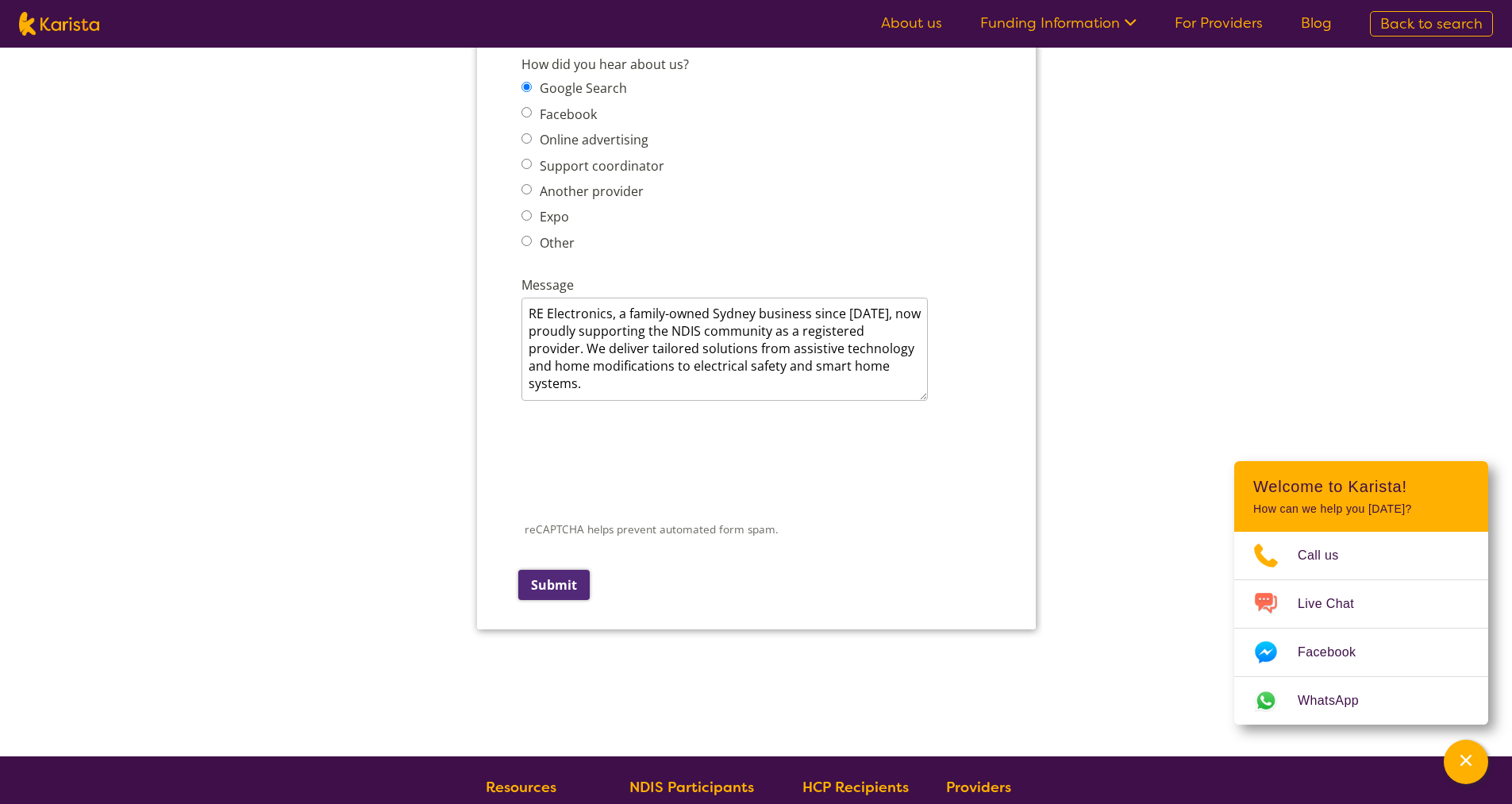
click at [560, 593] on input "Submit" at bounding box center [552, 585] width 71 height 30
